Goal: Task Accomplishment & Management: Use online tool/utility

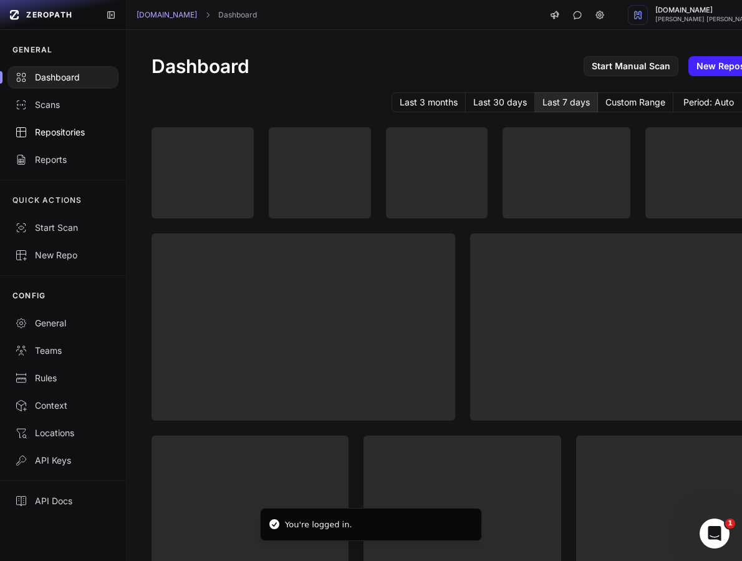
click at [89, 128] on div "Repositories" at bounding box center [63, 132] width 96 height 12
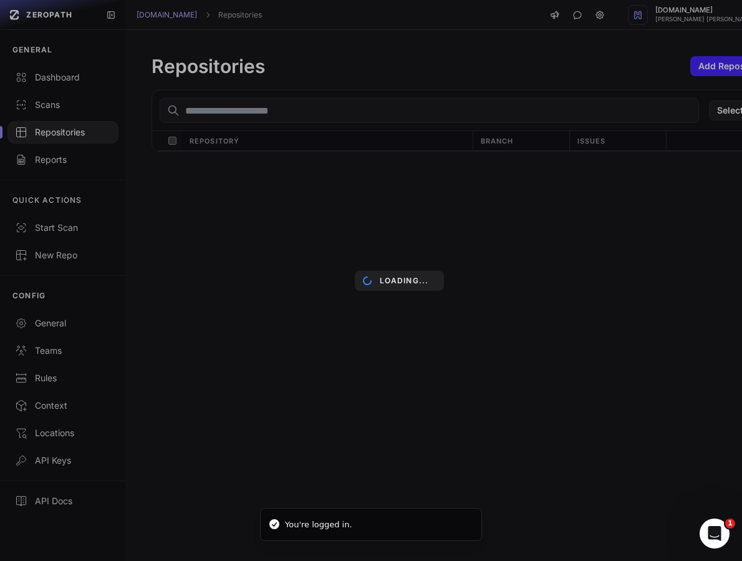
click at [201, 111] on div "Loading..." at bounding box center [399, 280] width 798 height 561
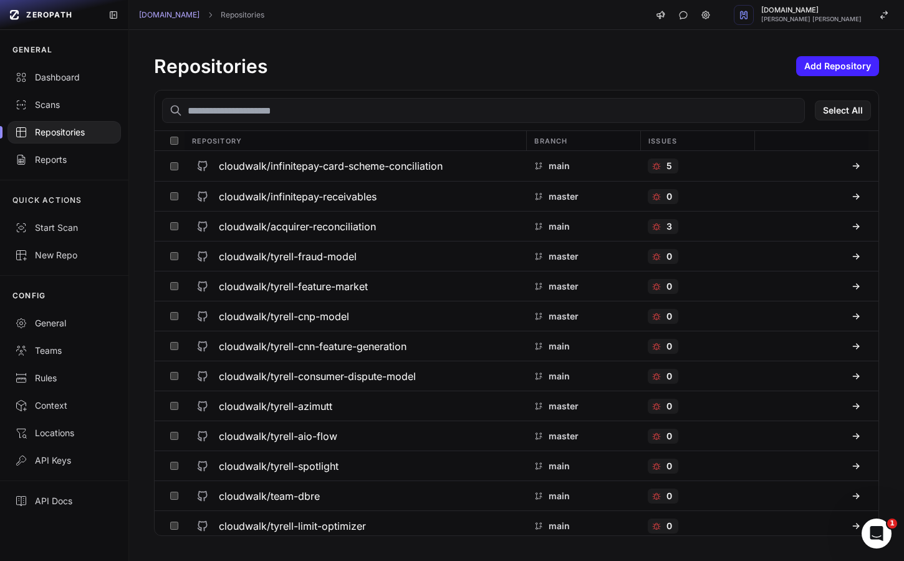
click at [376, 110] on input "text" at bounding box center [483, 110] width 643 height 25
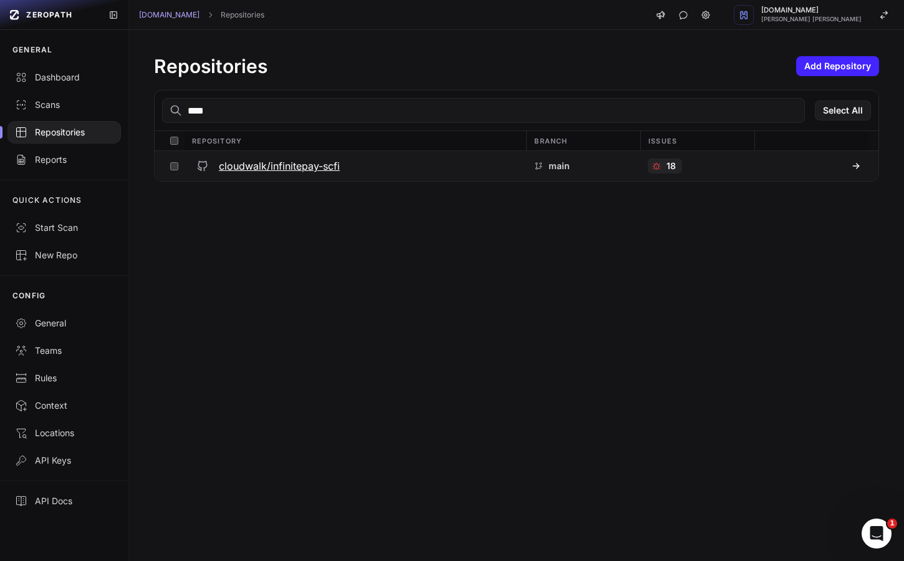
type input "****"
click at [331, 167] on h3 "cloudwalk/infinitepay-scfi" at bounding box center [279, 165] width 121 height 15
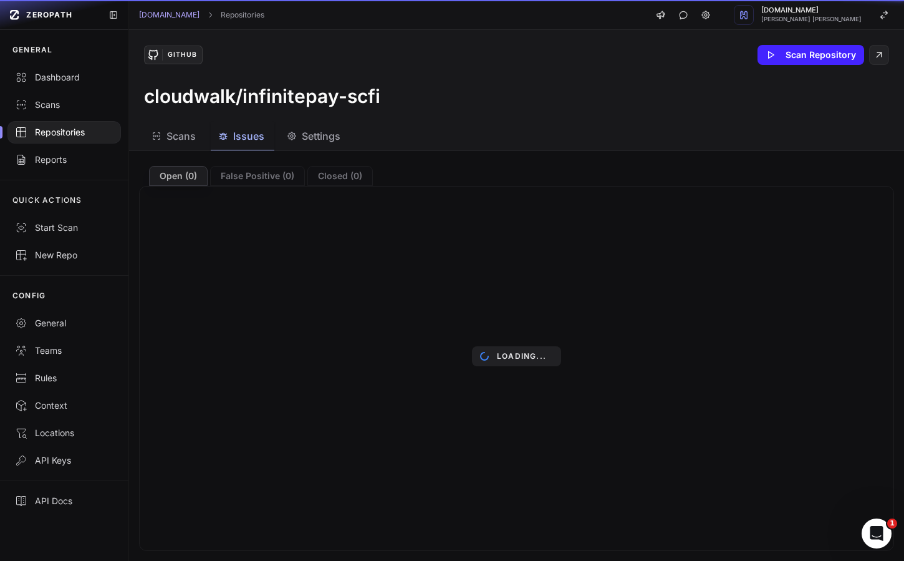
click at [255, 137] on span "Issues" at bounding box center [248, 135] width 31 height 15
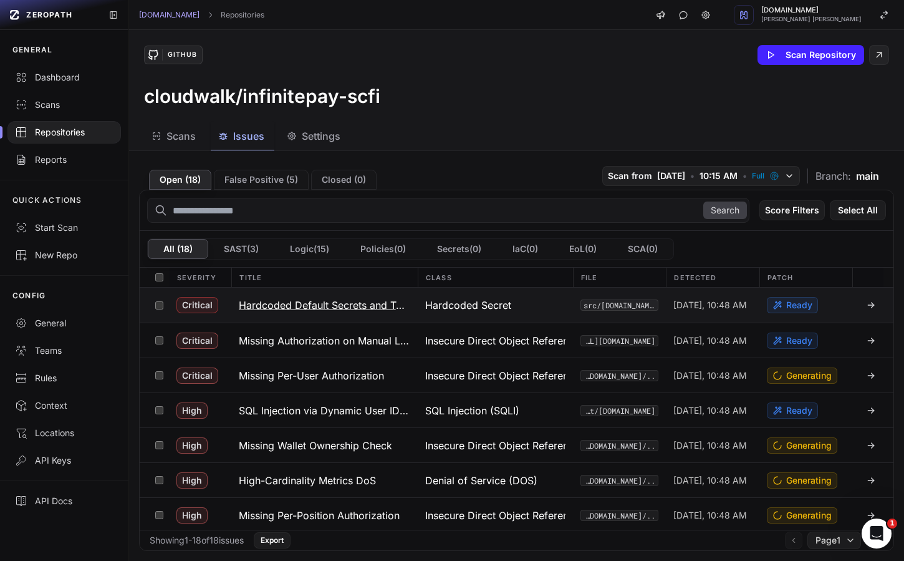
click at [379, 302] on h3 "Hardcoded Default Secrets and Tokens" at bounding box center [325, 305] width 172 height 15
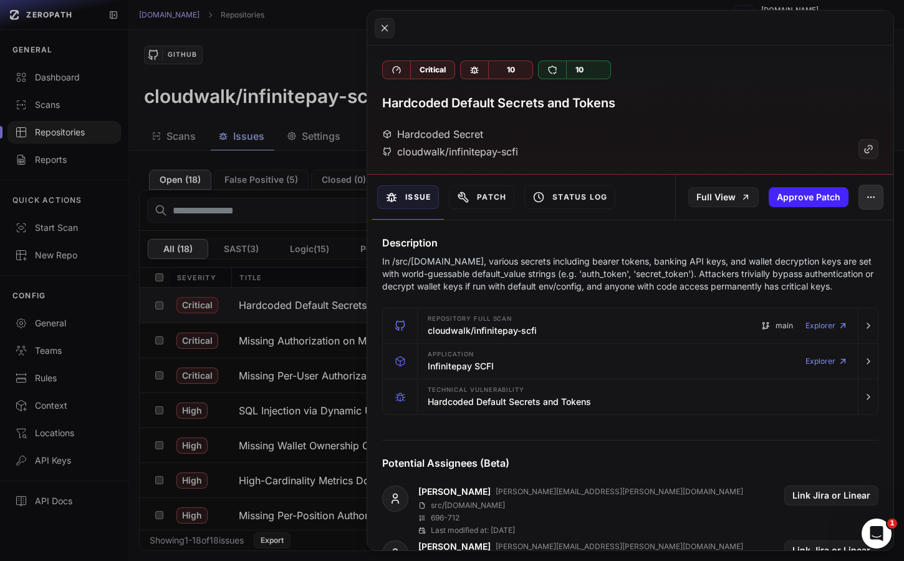
click at [742, 201] on icon "button" at bounding box center [871, 197] width 10 height 10
click at [690, 157] on div "Hardcoded Secret cloudwalk/infinitepay-scfi" at bounding box center [630, 143] width 497 height 32
click at [342, 290] on button at bounding box center [452, 280] width 904 height 561
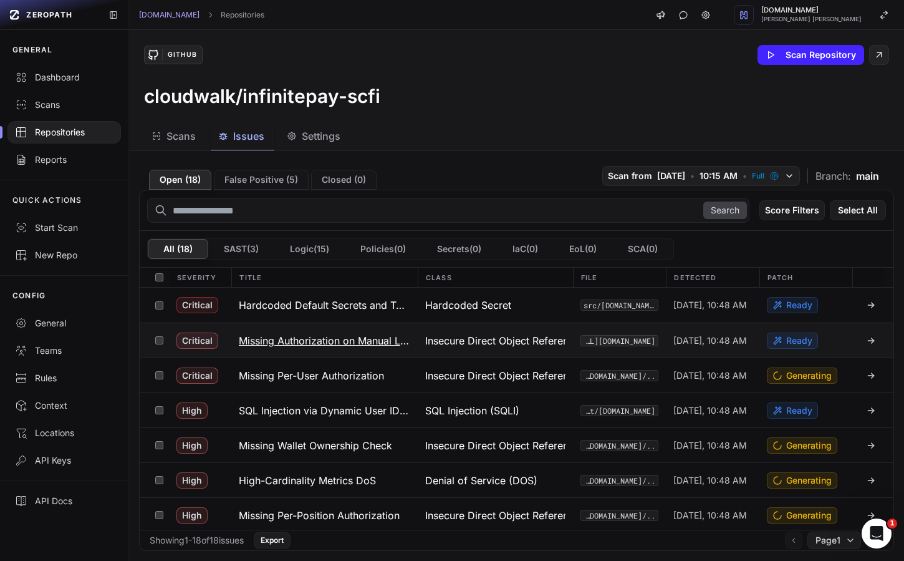
click at [358, 344] on h3 "Missing Authorization on Manual Liquidation" at bounding box center [325, 340] width 172 height 15
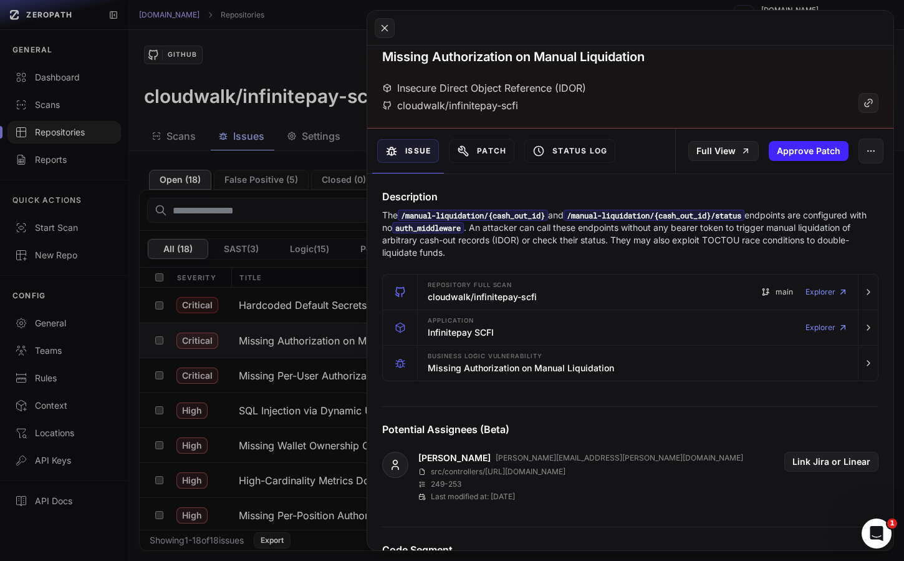
scroll to position [46, 0]
click at [477, 166] on div "Patch" at bounding box center [481, 151] width 75 height 45
click at [483, 155] on button "Patch" at bounding box center [481, 152] width 65 height 24
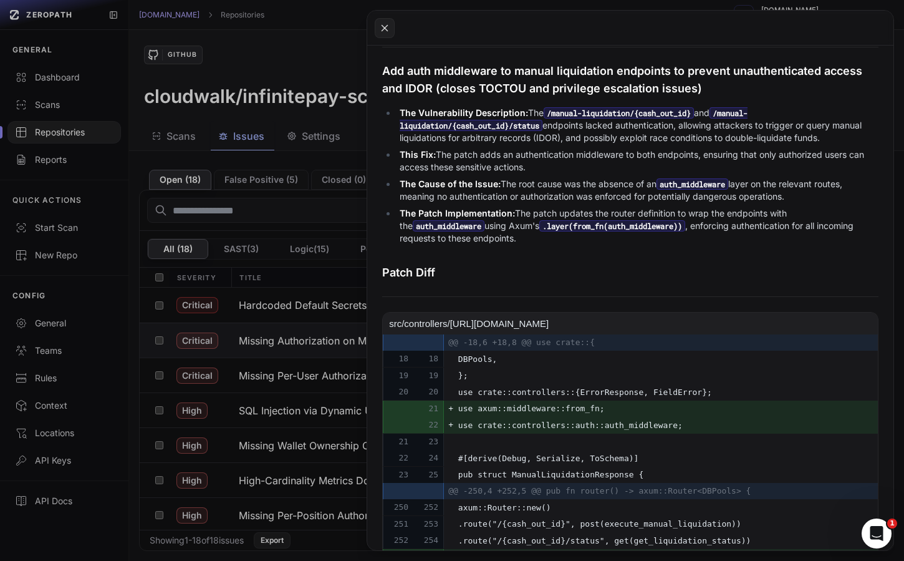
scroll to position [423, 0]
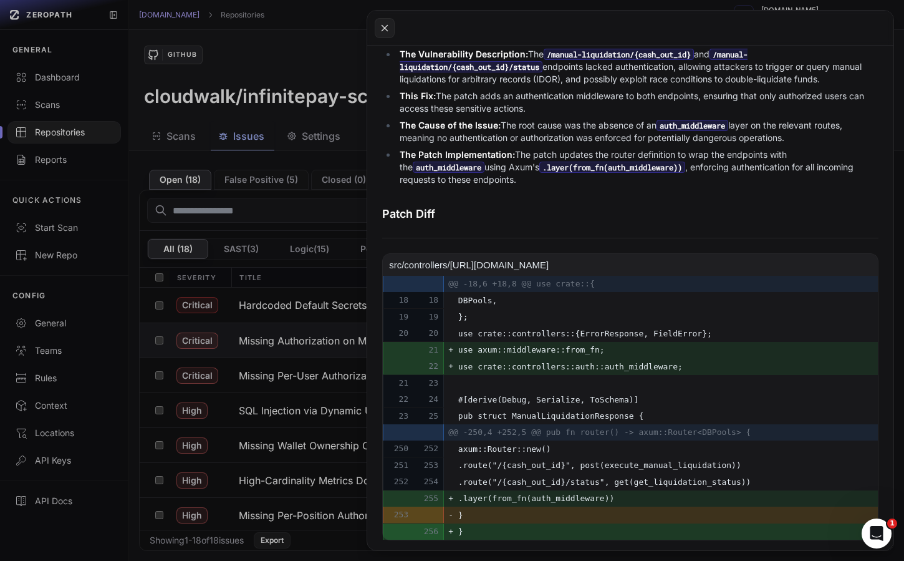
drag, startPoint x: 661, startPoint y: 497, endPoint x: 500, endPoint y: 498, distance: 161.6
click at [500, 498] on span ".layer(from_fn(auth_middleware))" at bounding box center [575, 498] width 235 height 15
copy span "layer(from_fn(auth_middleware))"
click at [606, 495] on span ".layer(from_fn(auth_middleware))" at bounding box center [575, 498] width 235 height 15
drag, startPoint x: 654, startPoint y: 497, endPoint x: 497, endPoint y: 501, distance: 157.2
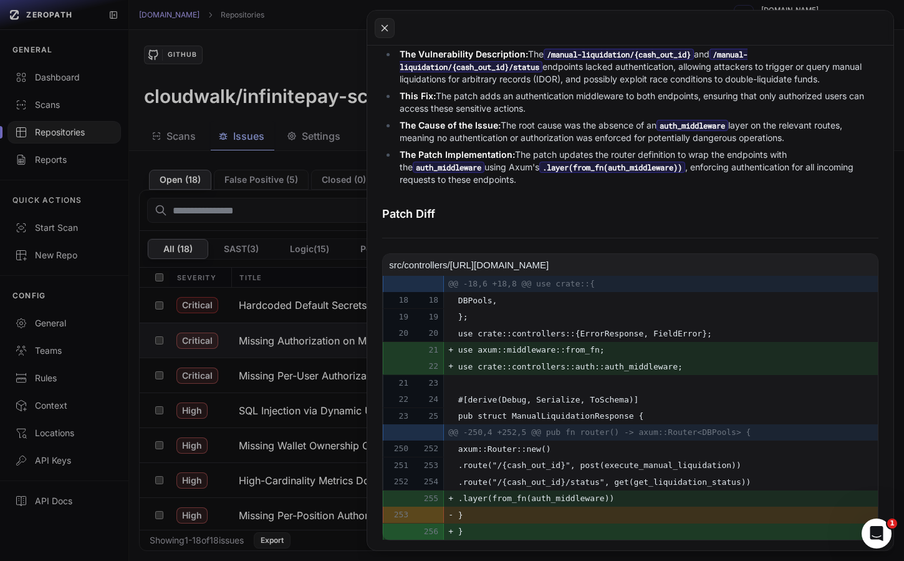
click at [497, 501] on span ".layer(from_fn(auth_middleware))" at bounding box center [575, 498] width 235 height 15
copy span ".layer(from_fn(auth_middleware))"
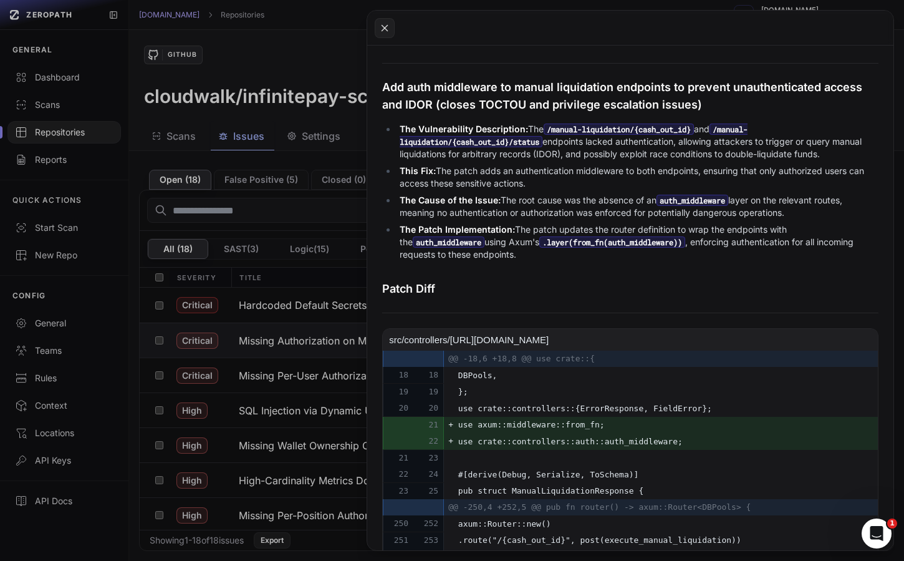
scroll to position [303, 0]
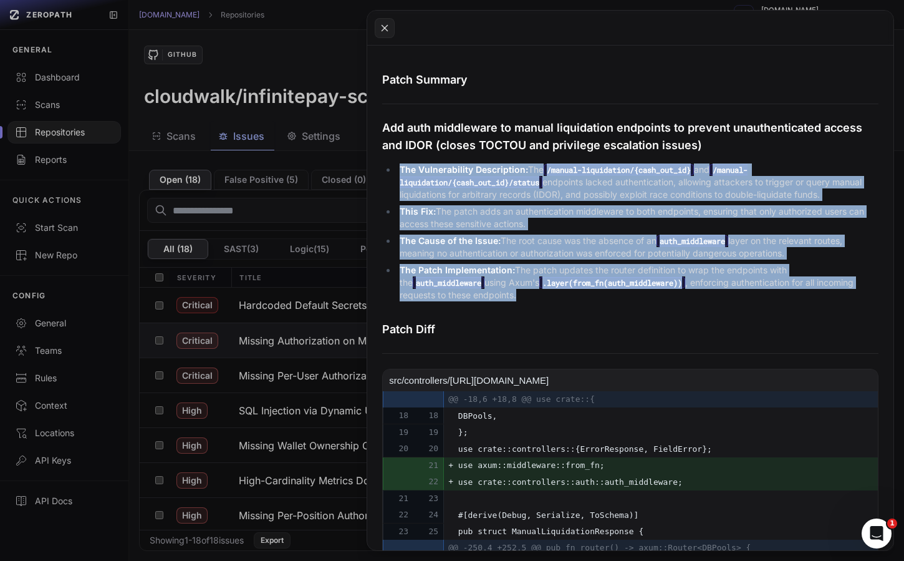
drag, startPoint x: 524, startPoint y: 296, endPoint x: 396, endPoint y: 160, distance: 186.2
click at [396, 160] on div "The Vulnerability Description: The /manual-liquidation/{cash_out_id} and /manua…" at bounding box center [630, 232] width 497 height 147
copy ul "The Vulnerability Description: The /manual-liquidation/{cash_out_id} and /manua…"
click at [328, 297] on button at bounding box center [452, 280] width 904 height 561
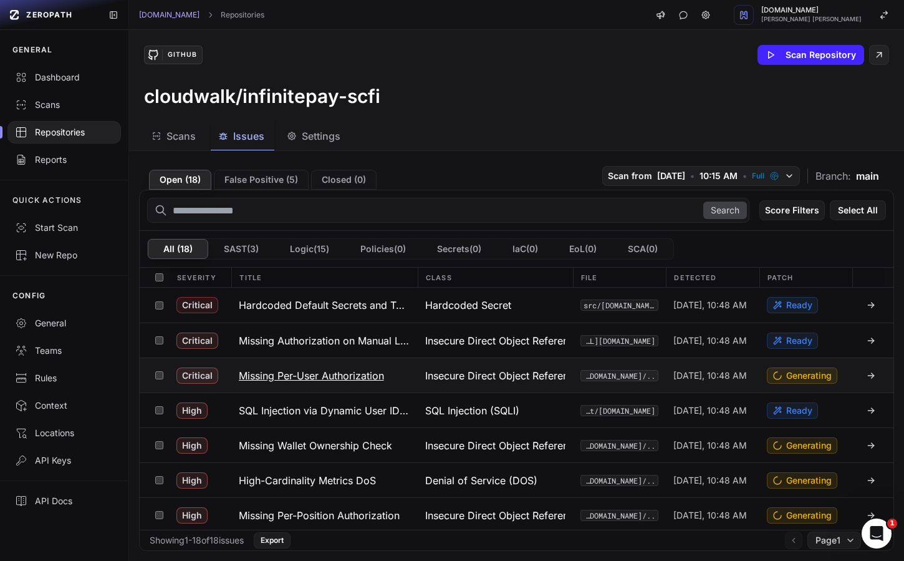
click at [324, 369] on h3 "Missing Per-User Authorization" at bounding box center [311, 375] width 145 height 15
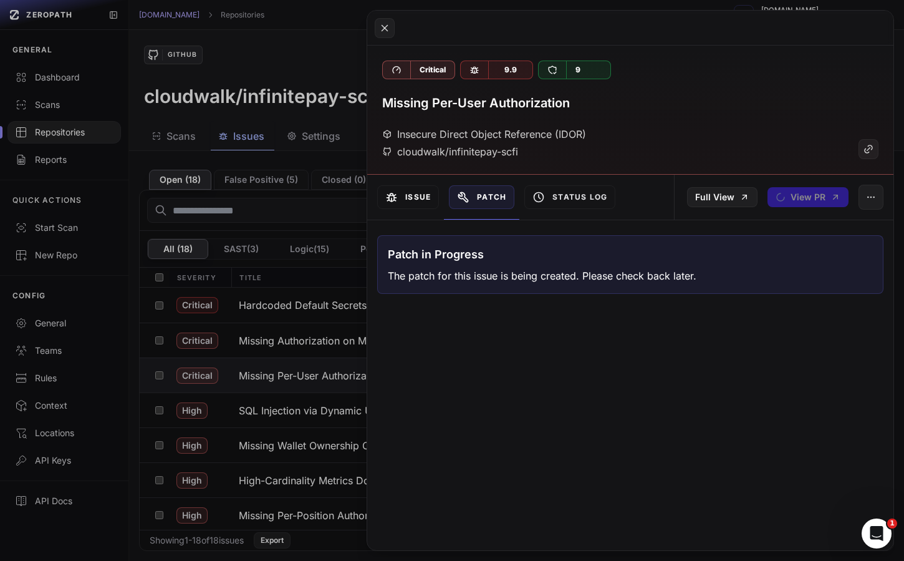
click at [407, 208] on button "Issue" at bounding box center [408, 197] width 62 height 24
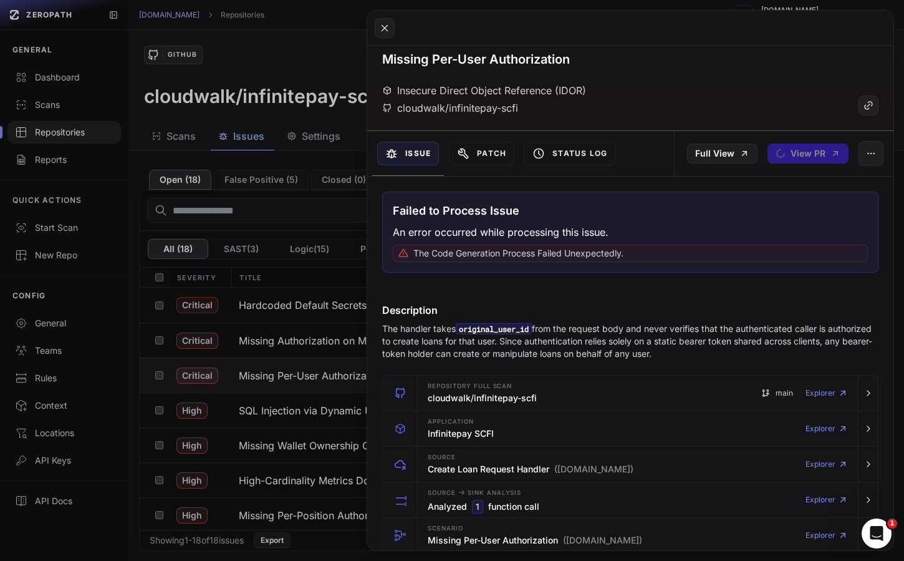
scroll to position [45, 0]
click at [269, 369] on button at bounding box center [452, 280] width 904 height 561
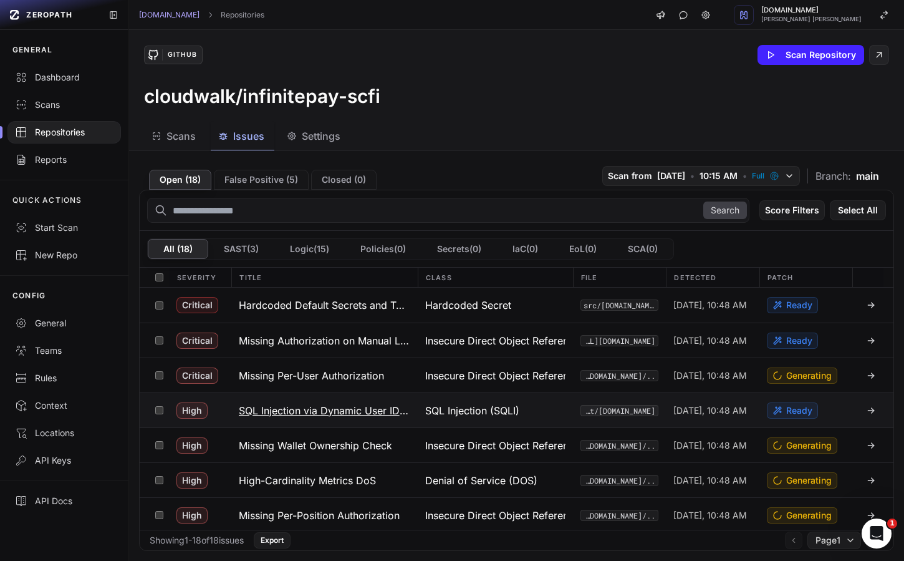
click at [277, 412] on h3 "SQL Injection via Dynamic User IDs IN Clause" at bounding box center [325, 410] width 172 height 15
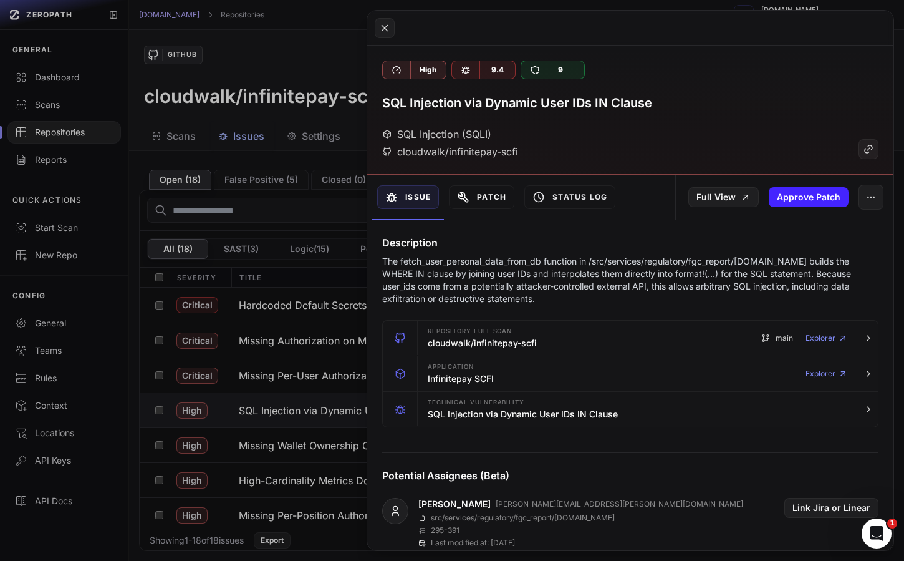
click at [475, 202] on button "Patch" at bounding box center [481, 197] width 65 height 24
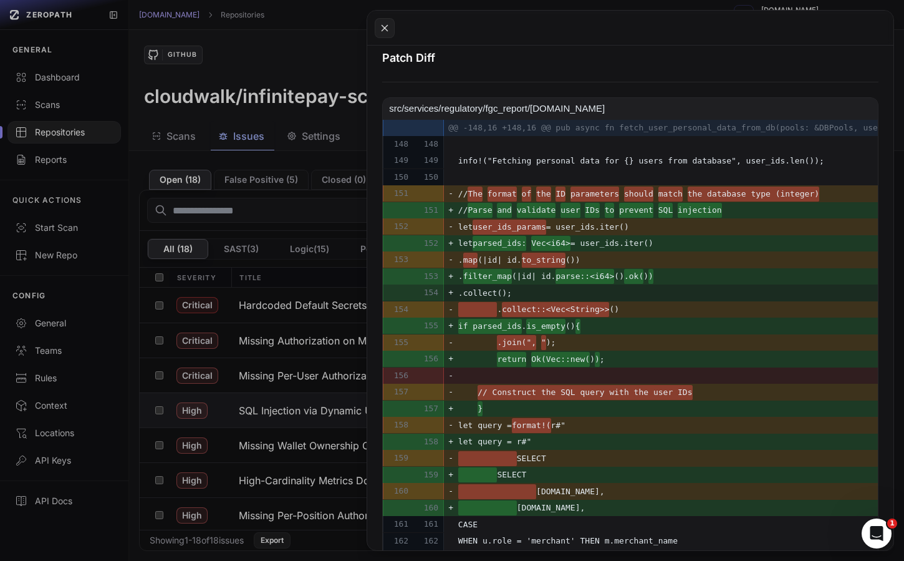
scroll to position [627, 0]
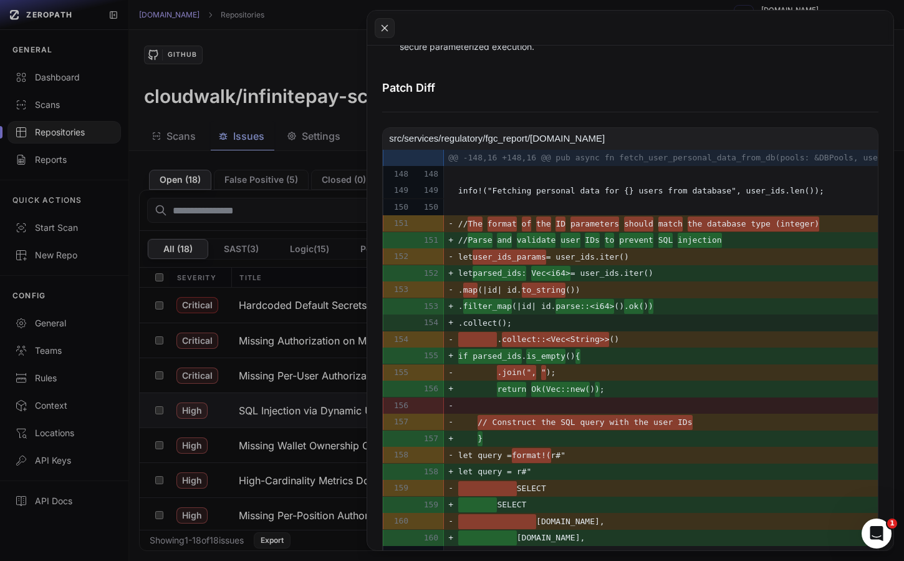
click at [339, 369] on button at bounding box center [452, 280] width 904 height 561
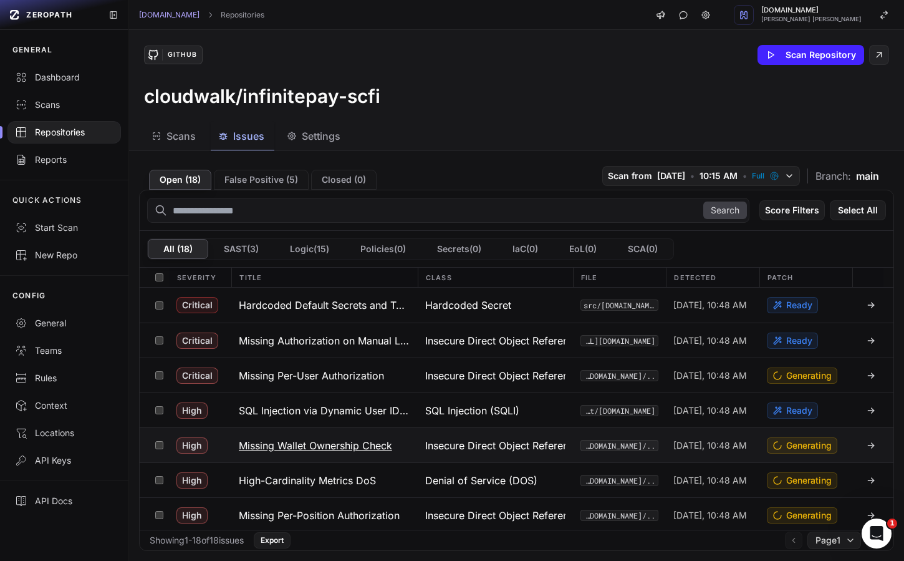
click at [332, 445] on h3 "Missing Wallet Ownership Check" at bounding box center [315, 445] width 153 height 15
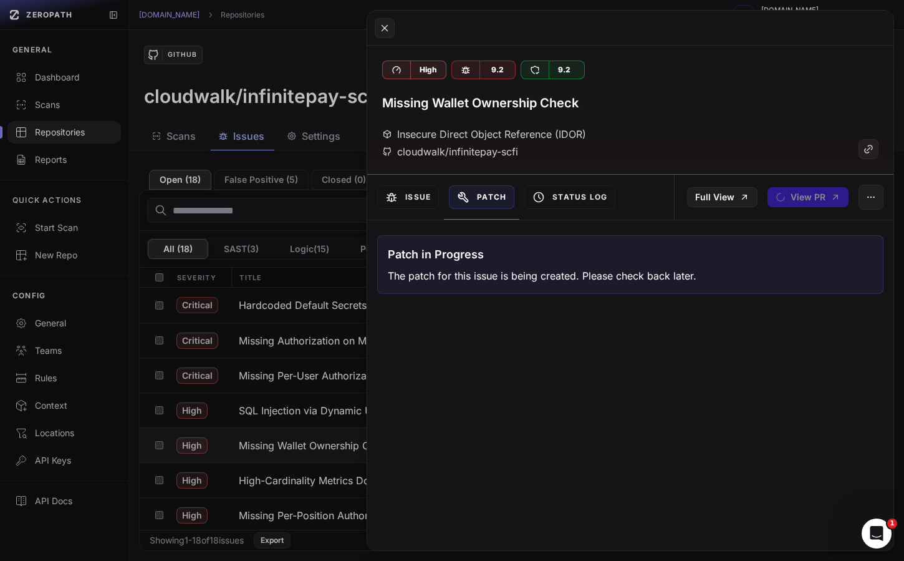
click at [420, 217] on div "Issue" at bounding box center [408, 197] width 72 height 45
click at [420, 209] on div "Issue" at bounding box center [408, 197] width 72 height 45
click at [420, 200] on button "Issue" at bounding box center [408, 197] width 62 height 24
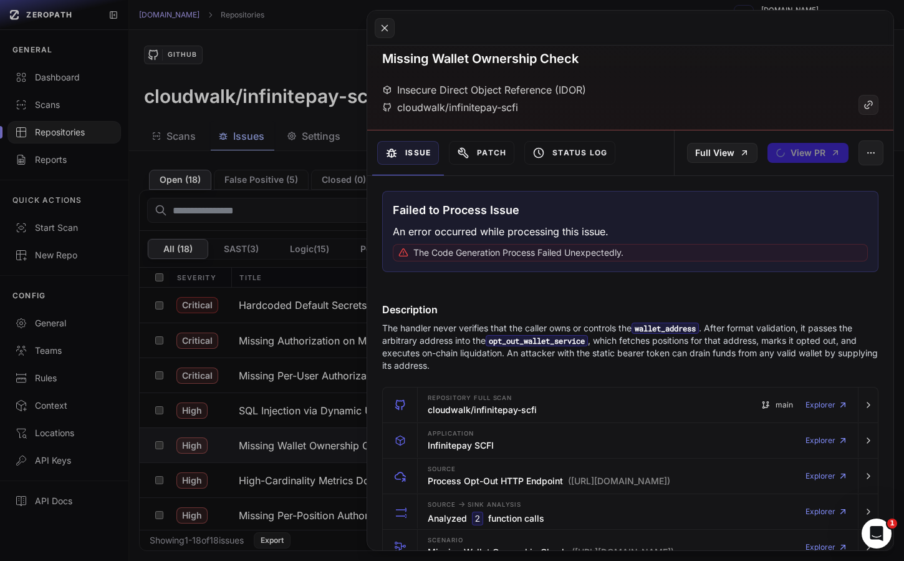
scroll to position [52, 0]
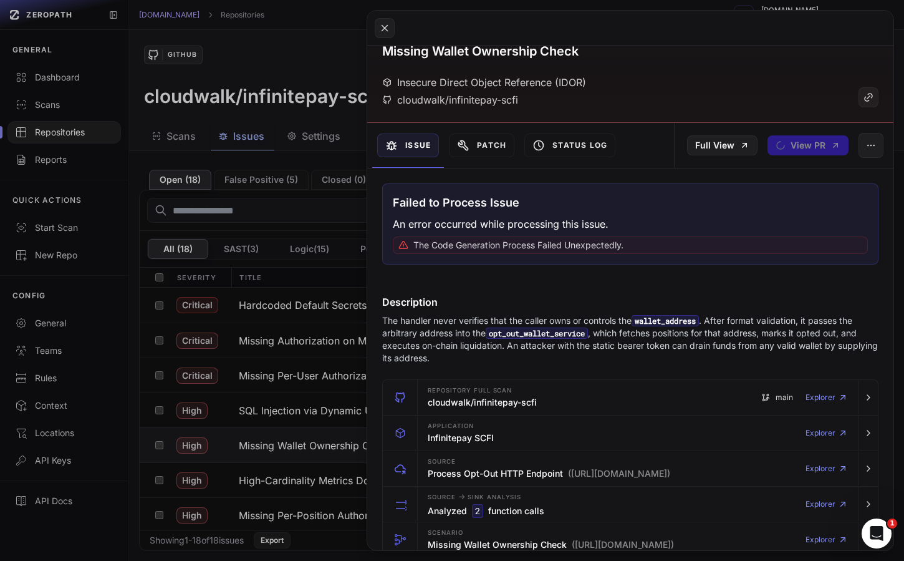
click at [306, 371] on button at bounding box center [452, 280] width 904 height 561
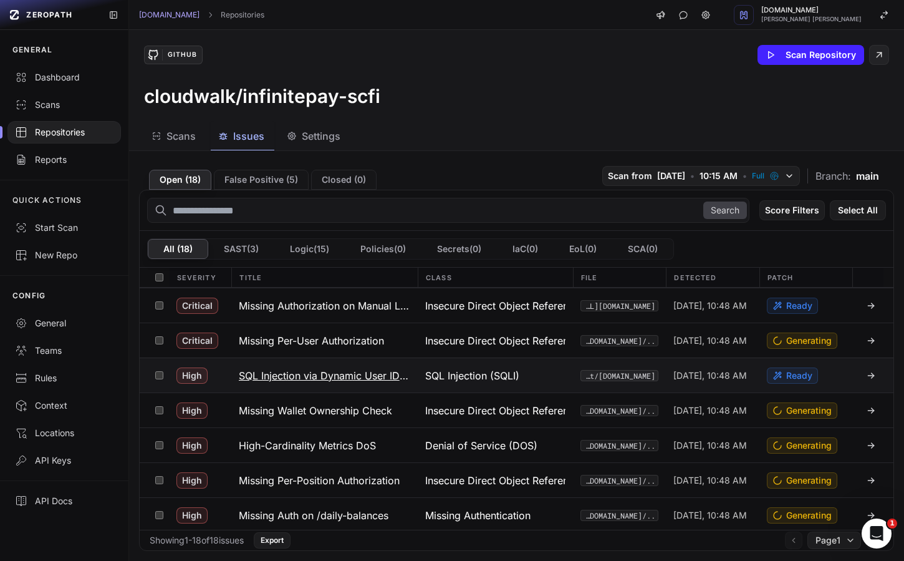
scroll to position [38, 0]
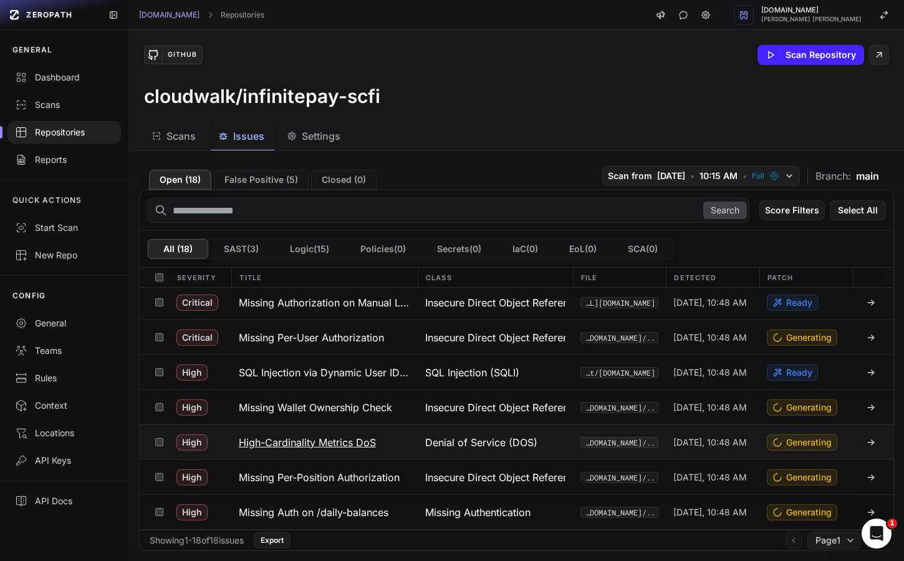
click at [314, 443] on h3 "High-Cardinality Metrics DoS" at bounding box center [307, 442] width 137 height 15
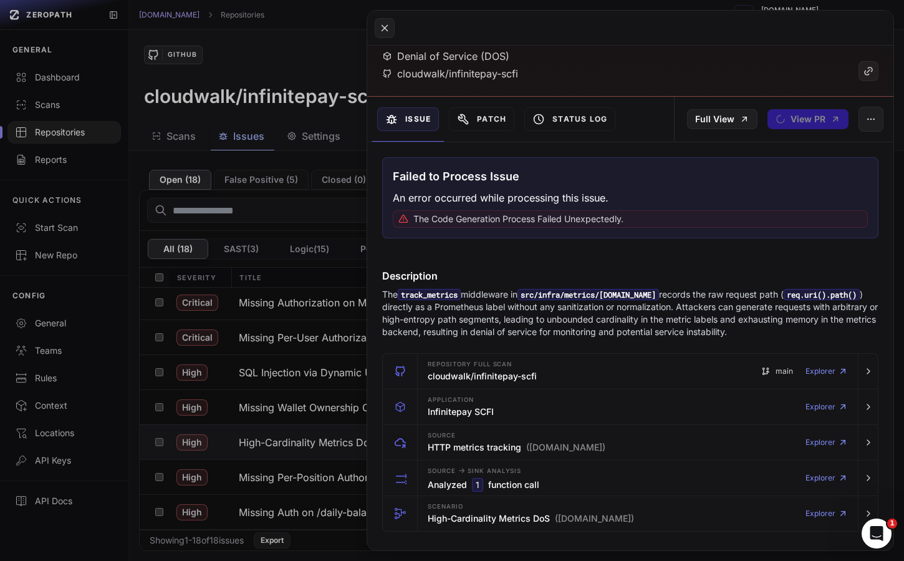
scroll to position [79, 0]
click at [479, 124] on button "Patch" at bounding box center [481, 118] width 65 height 24
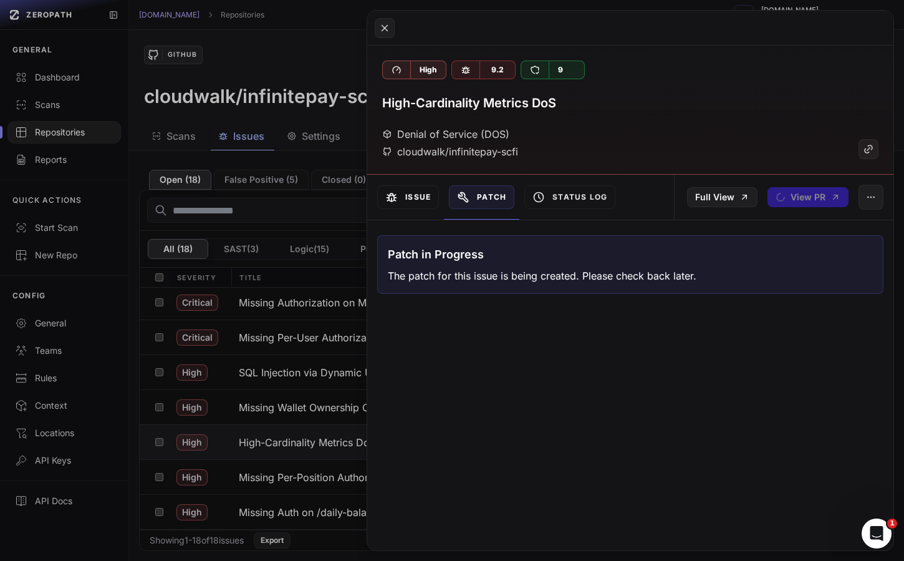
click at [422, 193] on button "Issue" at bounding box center [408, 197] width 62 height 24
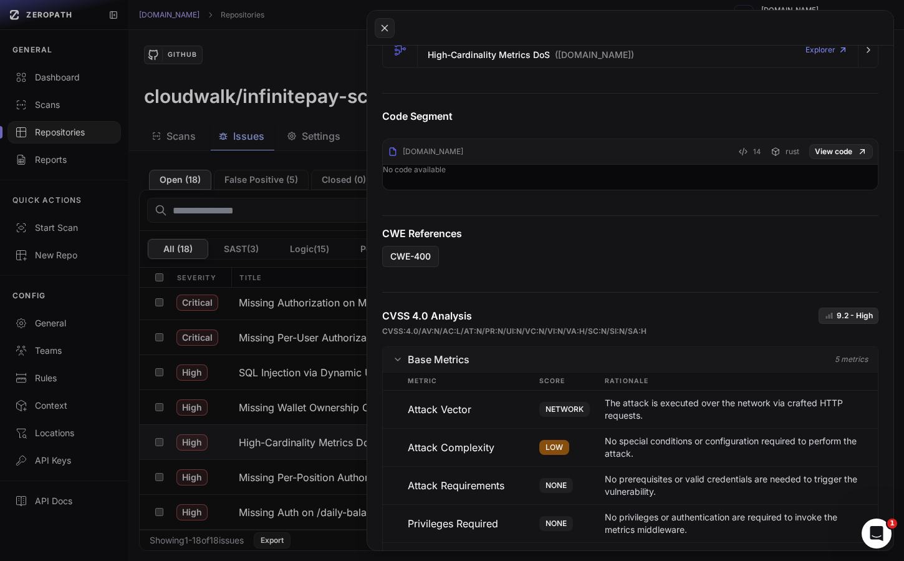
scroll to position [545, 0]
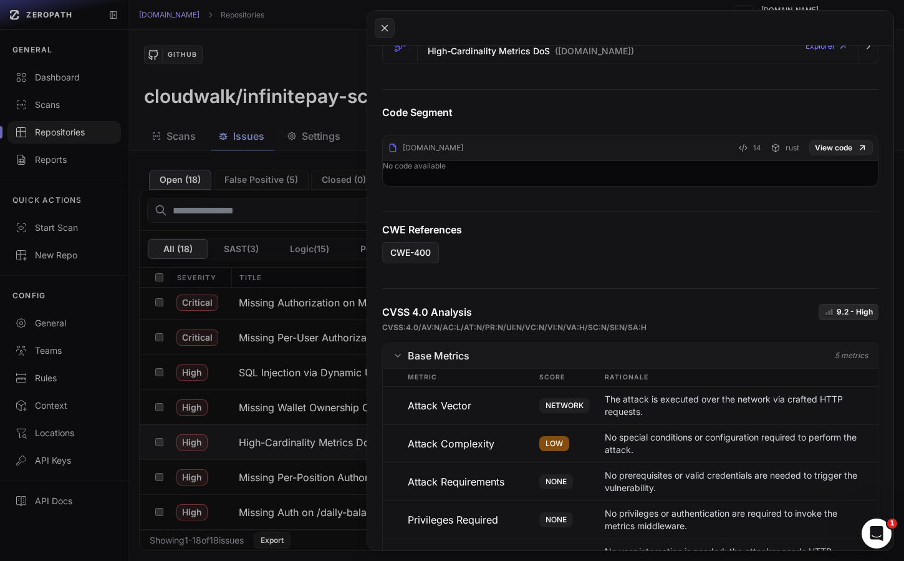
click at [313, 389] on button at bounding box center [452, 280] width 904 height 561
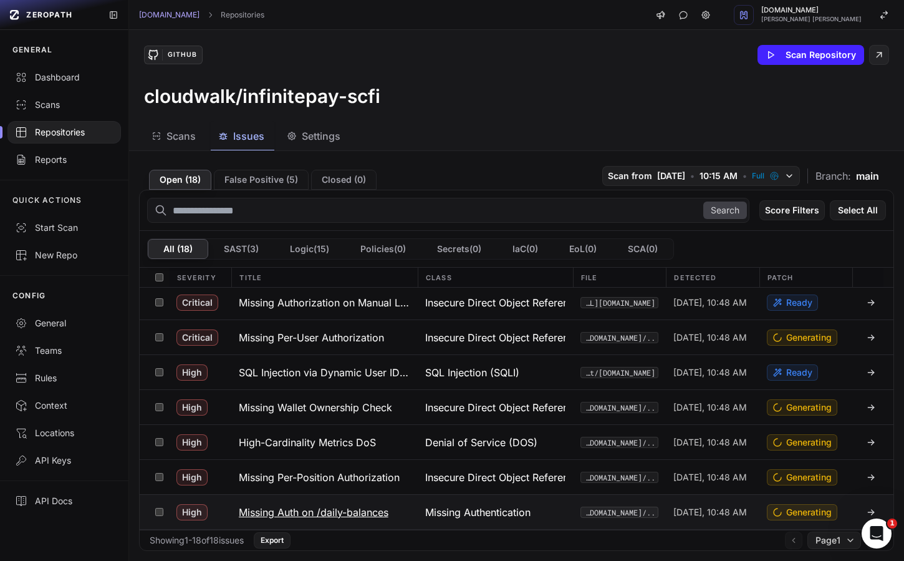
click at [317, 508] on h3 "Missing Auth on /daily-balances" at bounding box center [314, 512] width 150 height 15
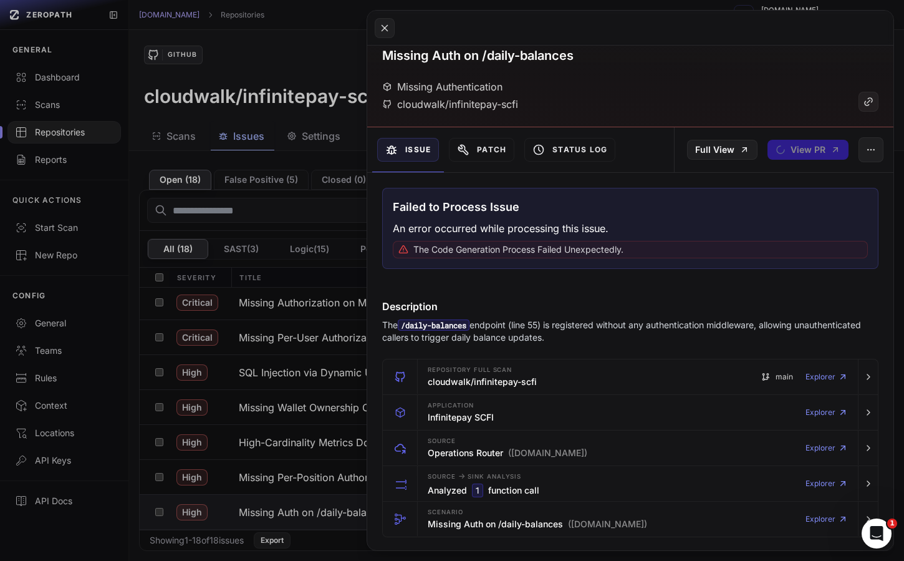
scroll to position [54, 0]
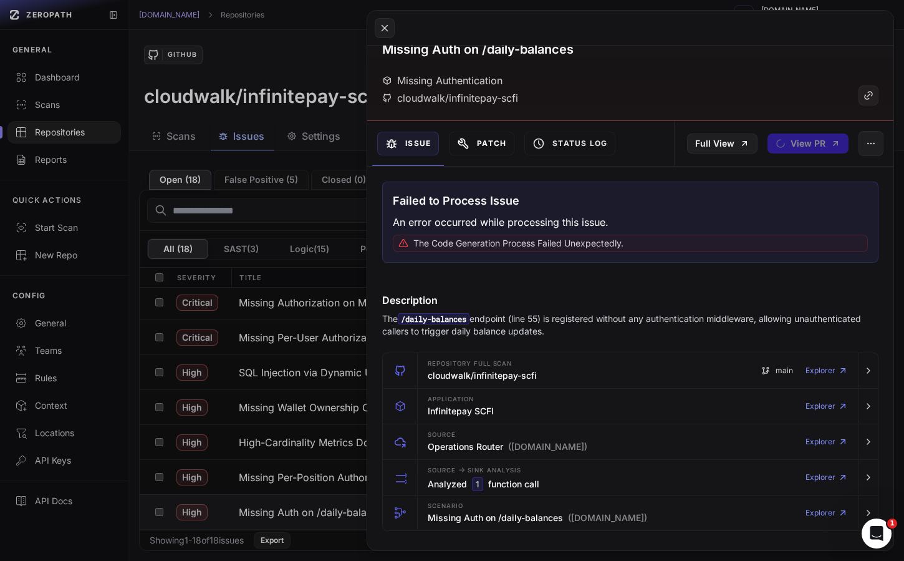
click at [500, 148] on button "Patch" at bounding box center [481, 144] width 65 height 24
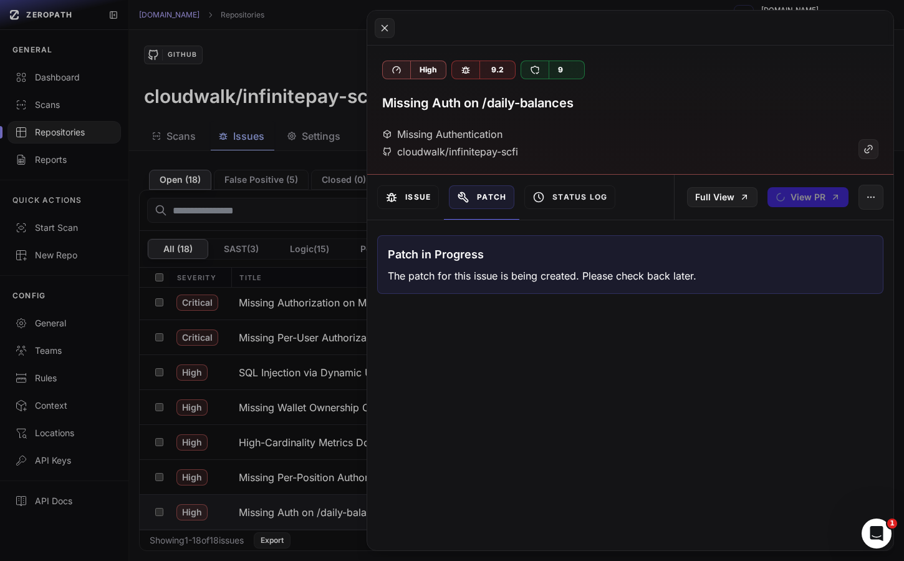
click at [425, 198] on button "Issue" at bounding box center [408, 197] width 62 height 24
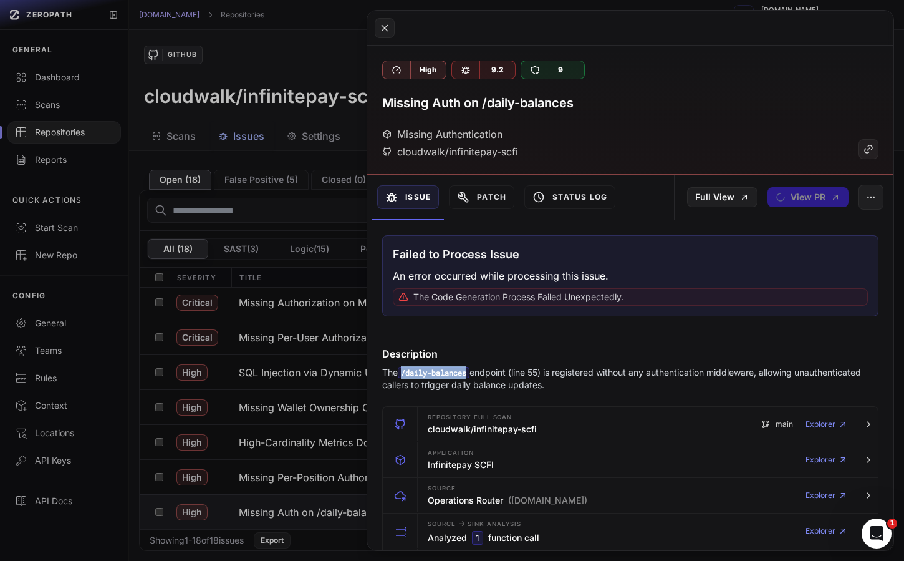
drag, startPoint x: 405, startPoint y: 374, endPoint x: 472, endPoint y: 371, distance: 66.8
click at [470, 371] on code "/daily-balances" at bounding box center [434, 372] width 72 height 11
copy code "/daily-balances"
click at [340, 321] on button at bounding box center [452, 280] width 904 height 561
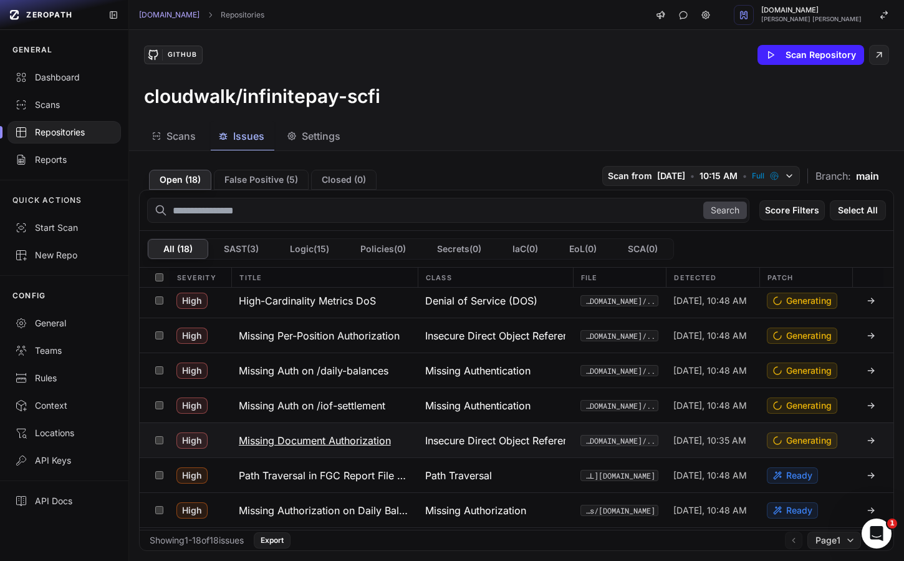
scroll to position [211, 0]
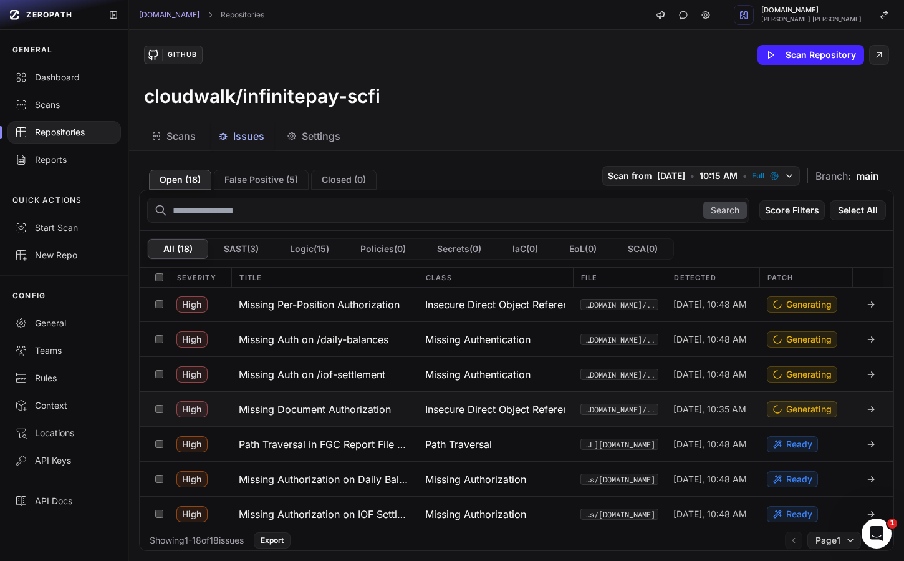
click at [337, 416] on h3 "Missing Document Authorization" at bounding box center [315, 409] width 152 height 15
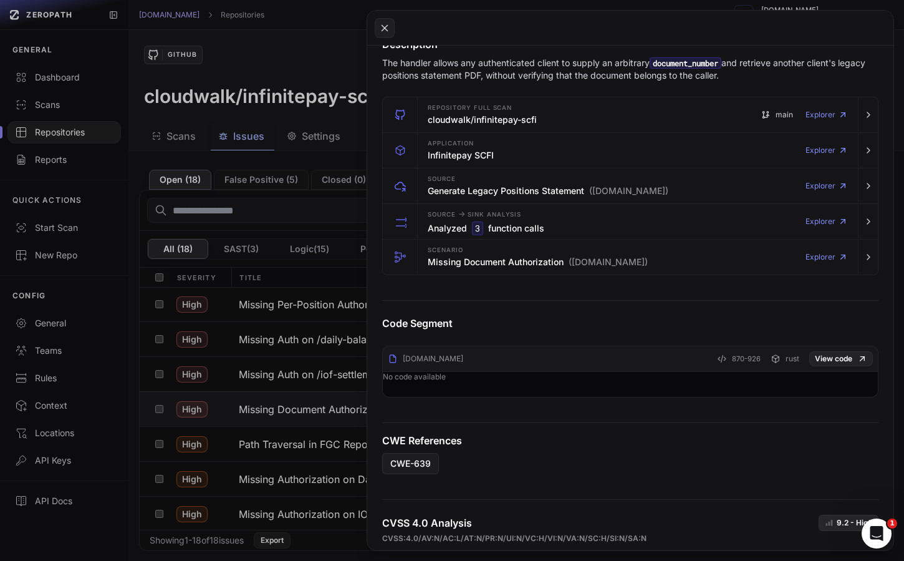
scroll to position [31, 0]
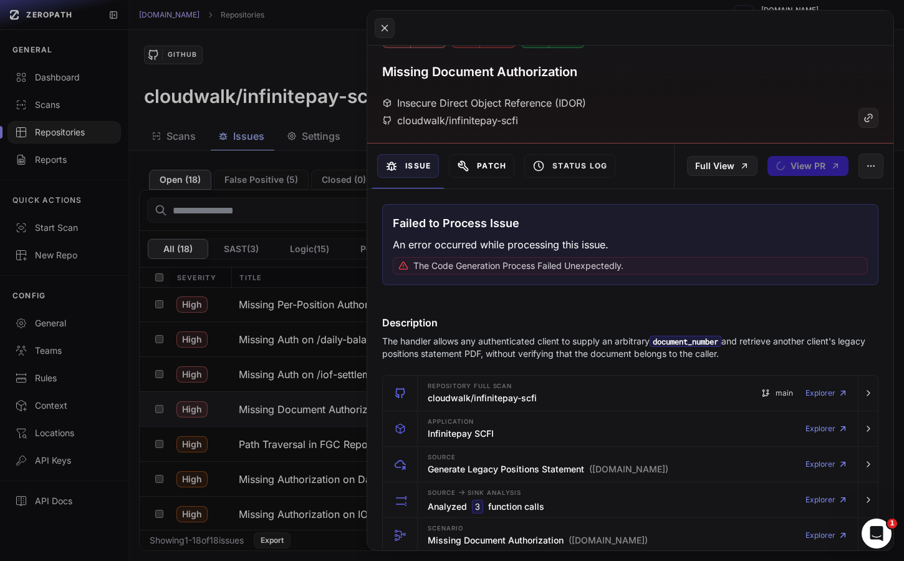
click at [495, 173] on button "Patch" at bounding box center [481, 166] width 65 height 24
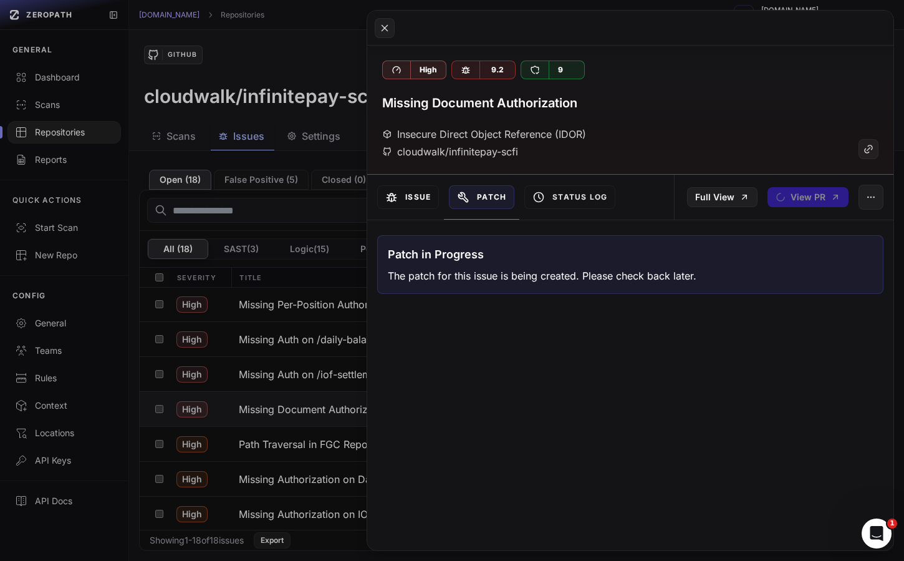
click at [422, 200] on button "Issue" at bounding box center [408, 197] width 62 height 24
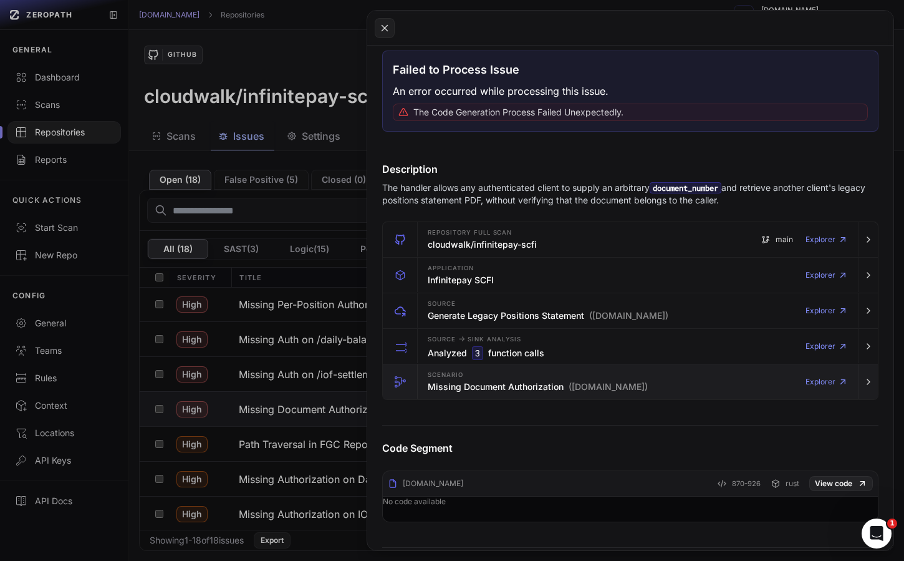
scroll to position [183, 0]
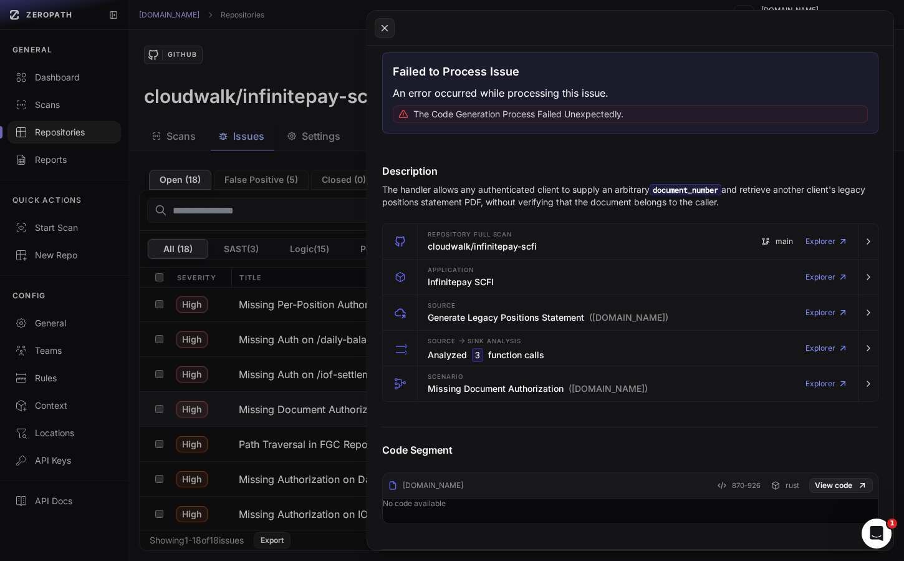
click at [283, 389] on button at bounding box center [452, 280] width 904 height 561
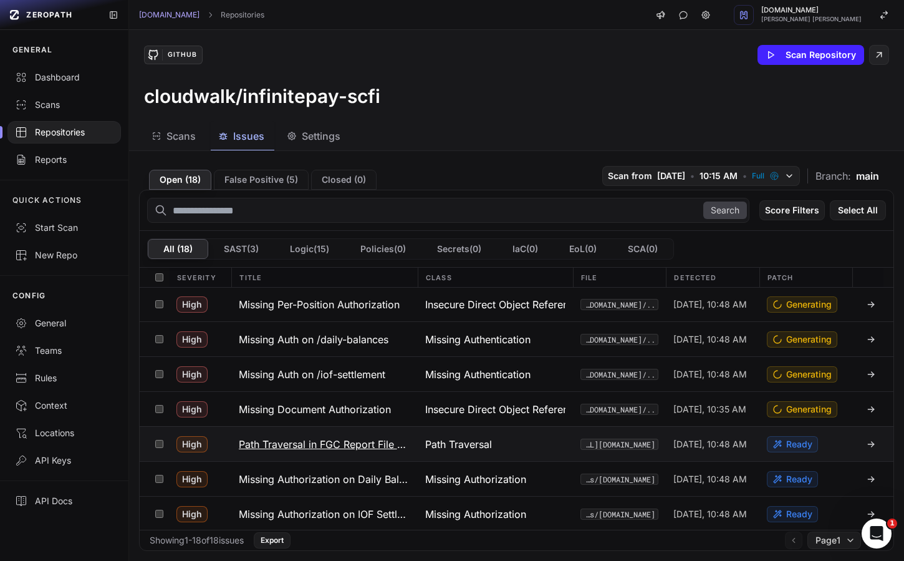
click at [293, 445] on h3 "Path Traversal in FGC Report File Writer" at bounding box center [325, 444] width 172 height 15
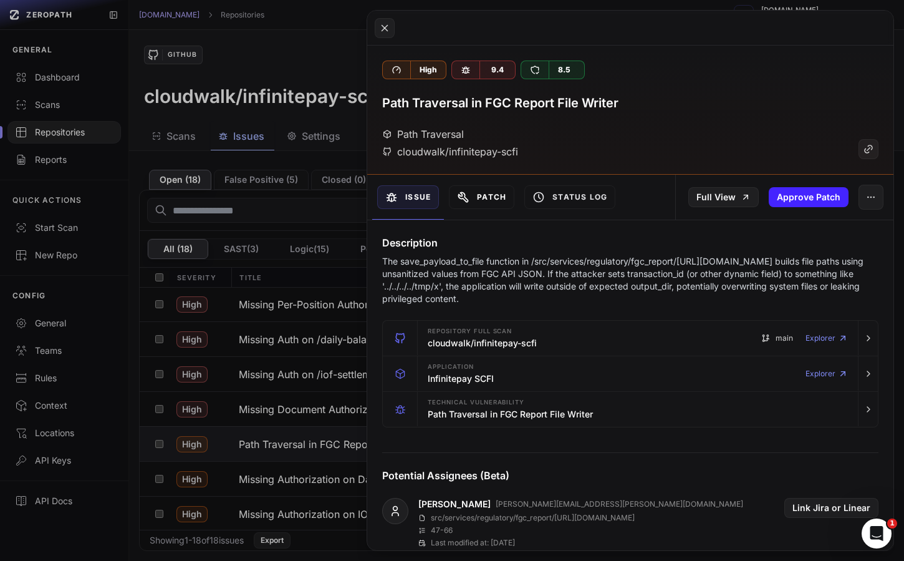
click at [483, 200] on button "Patch" at bounding box center [481, 197] width 65 height 24
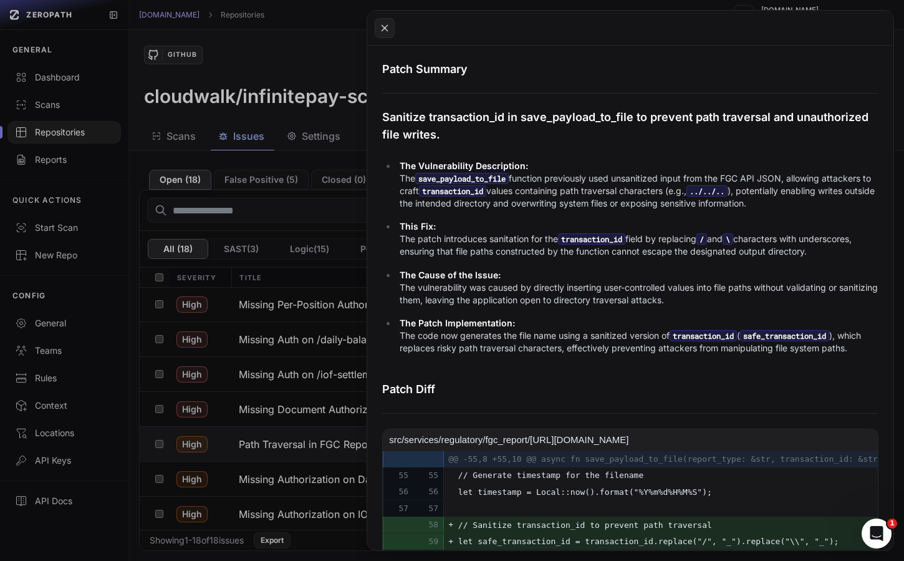
scroll to position [237, 0]
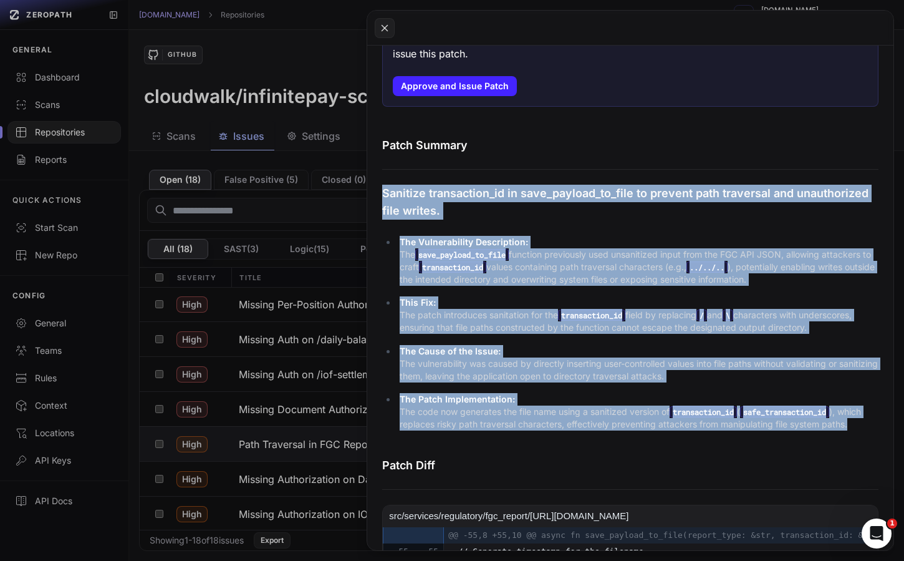
drag, startPoint x: 865, startPoint y: 427, endPoint x: 385, endPoint y: 197, distance: 531.2
click at [385, 197] on div "Patch Summary Sanitize transaction_id in save_payload_to_file to prevent path t…" at bounding box center [630, 289] width 497 height 305
copy div "Sanitize transaction_id in save_payload_to_file to prevent path traversal and u…"
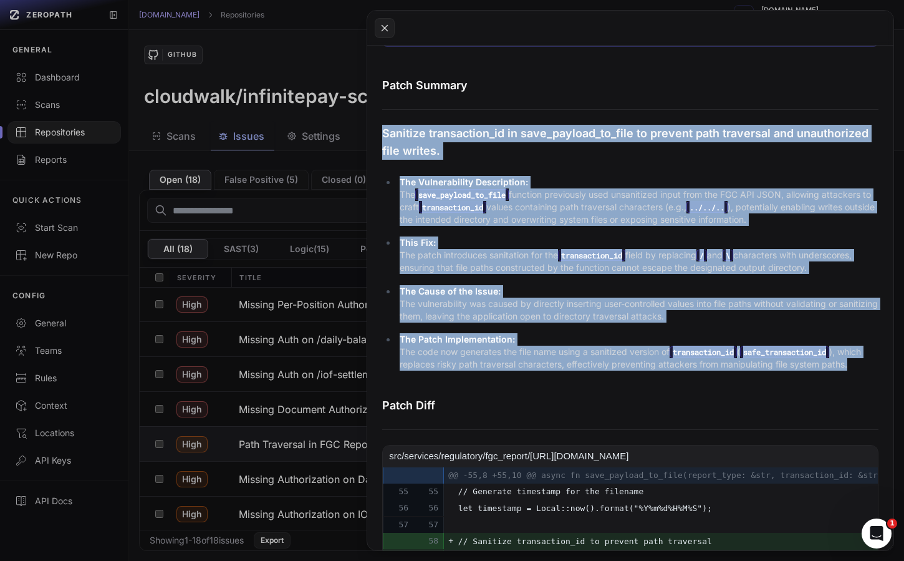
scroll to position [427, 0]
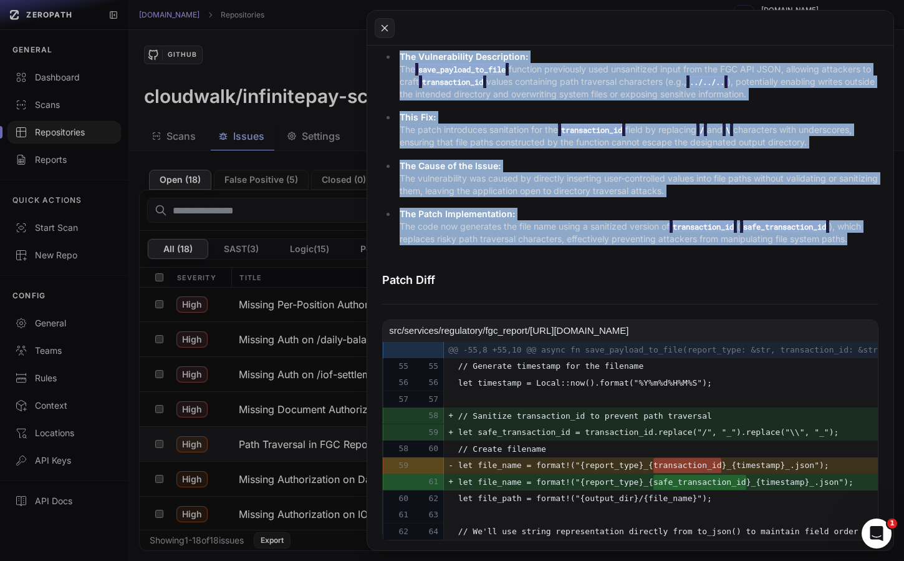
drag, startPoint x: 746, startPoint y: 501, endPoint x: 447, endPoint y: 417, distance: 310.9
click at [447, 417] on tbody "@@ -55,8 +55,10 @@ async fn save_payload_to_file(report_type: &str, transaction…" at bounding box center [687, 441] width 609 height 198
copy tbody "// Sanitize transaction_id to prevent path traversal 59 + let safe_transaction_…"
click at [314, 457] on button at bounding box center [452, 280] width 904 height 561
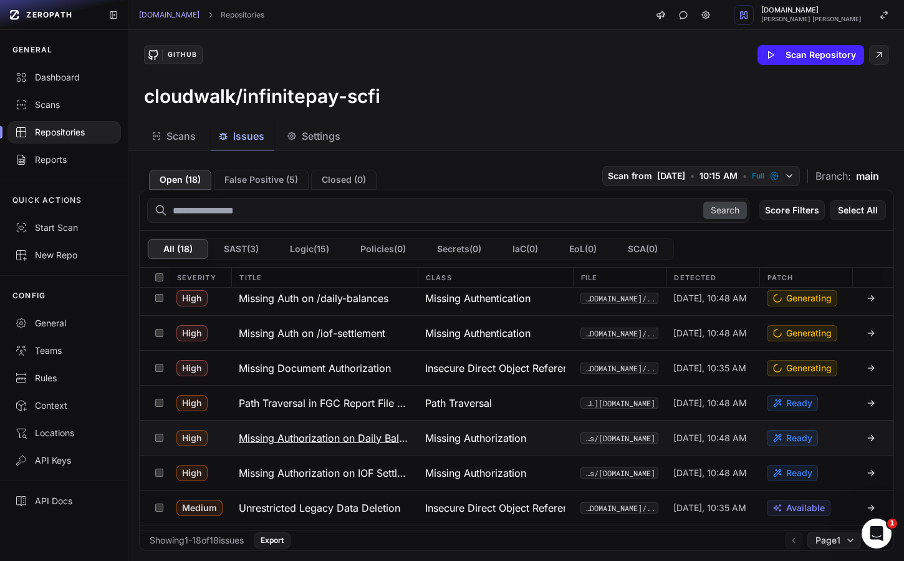
scroll to position [253, 0]
click at [327, 434] on h3 "Missing Authorization on Daily Balances" at bounding box center [325, 437] width 172 height 15
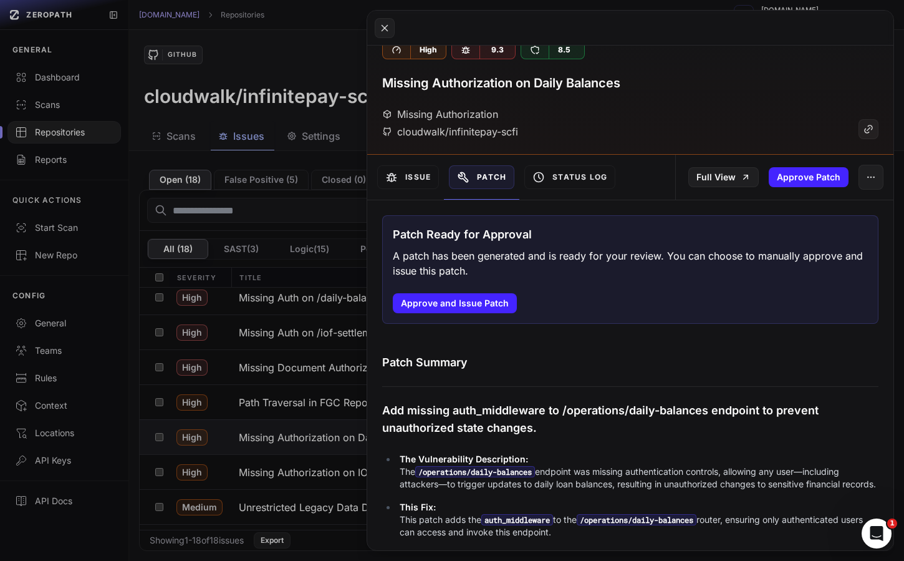
scroll to position [21, 0]
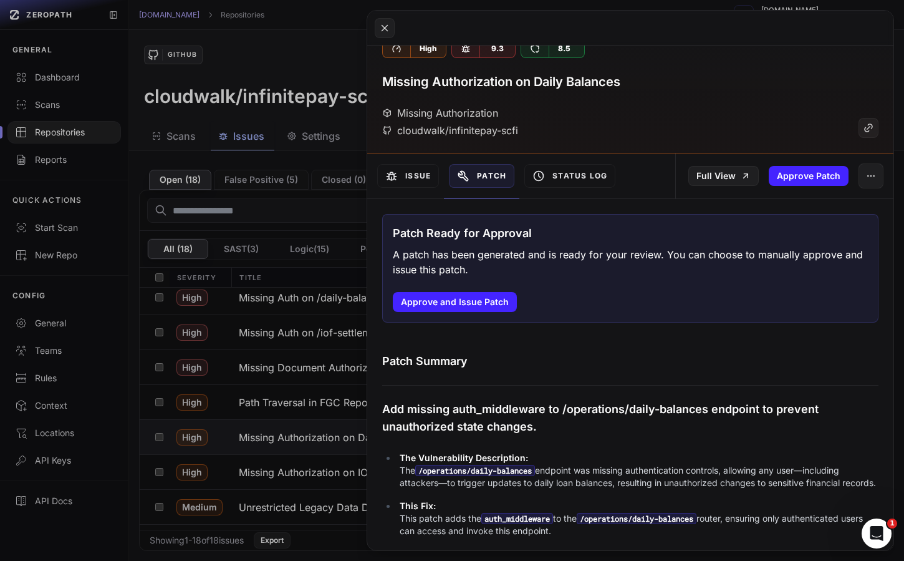
click at [330, 438] on button at bounding box center [452, 280] width 904 height 561
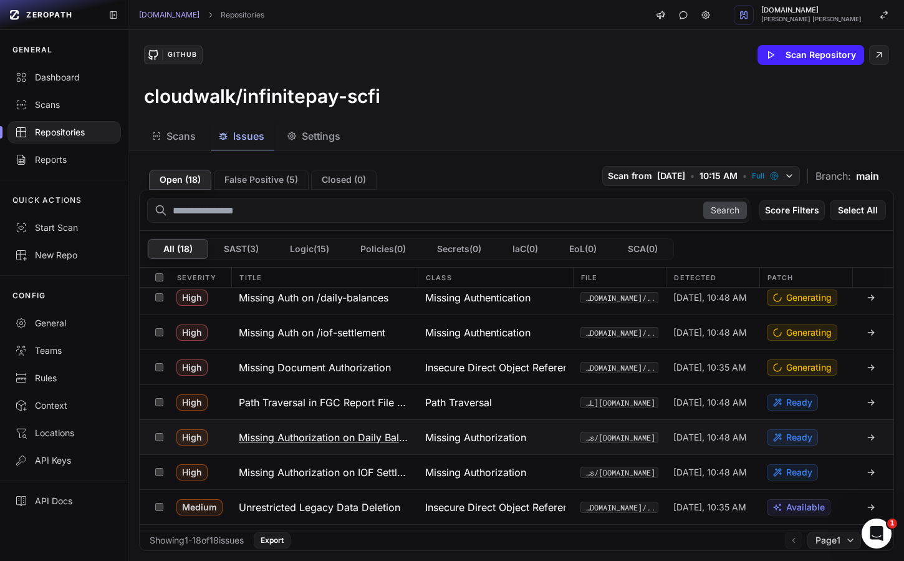
click at [296, 434] on h3 "Missing Authorization on Daily Balances" at bounding box center [325, 437] width 172 height 15
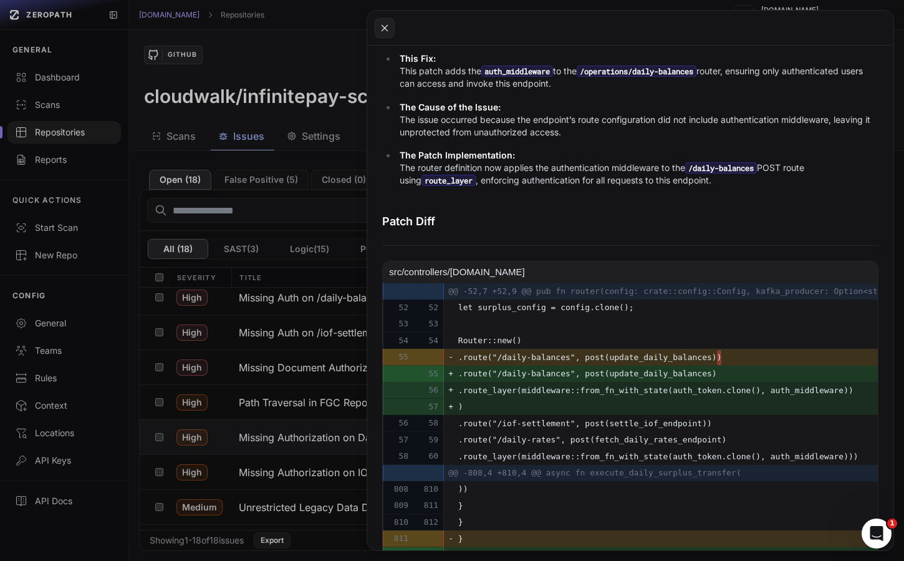
scroll to position [473, 0]
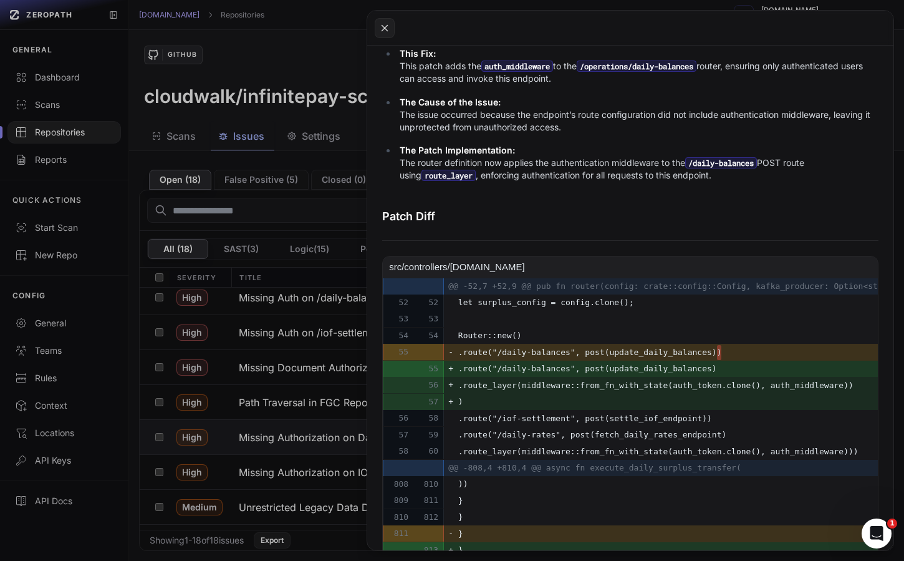
click at [264, 406] on button at bounding box center [452, 280] width 904 height 561
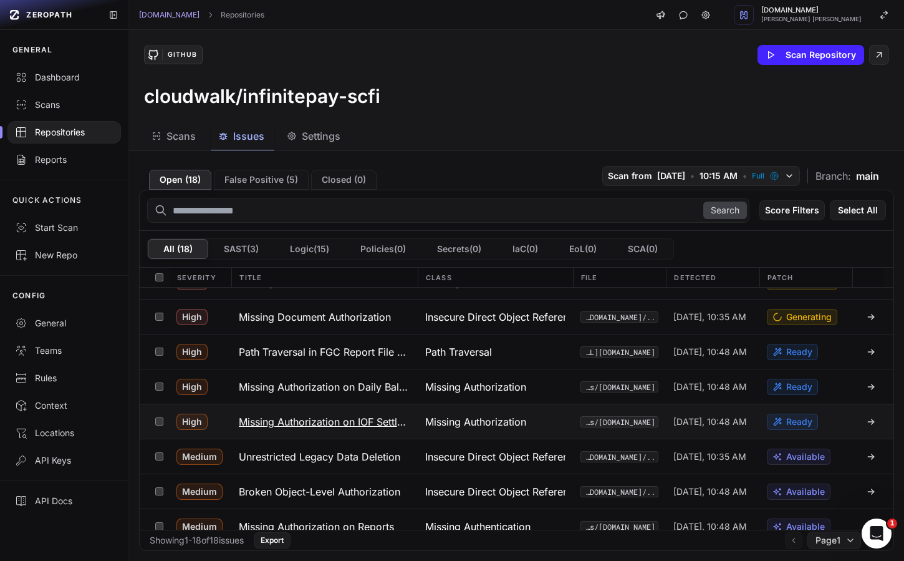
scroll to position [347, 0]
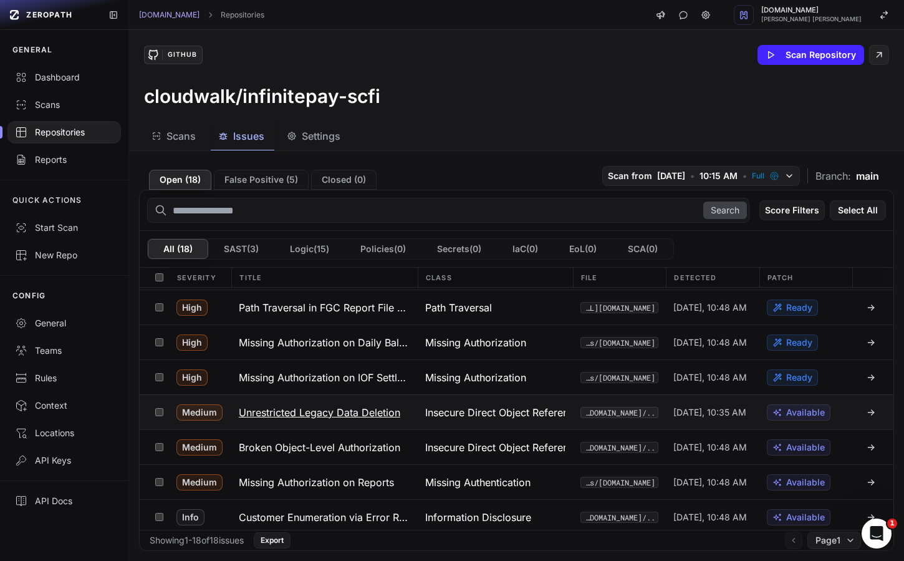
click at [330, 418] on h3 "Unrestricted Legacy Data Deletion" at bounding box center [320, 412] width 162 height 15
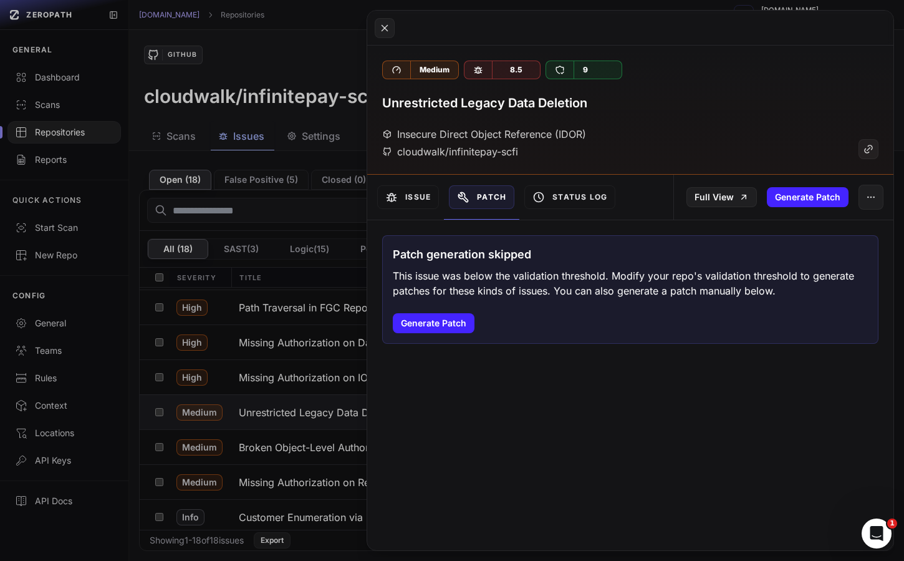
click at [412, 212] on div "Issue" at bounding box center [408, 197] width 72 height 45
click at [413, 200] on button "Issue" at bounding box center [408, 197] width 62 height 24
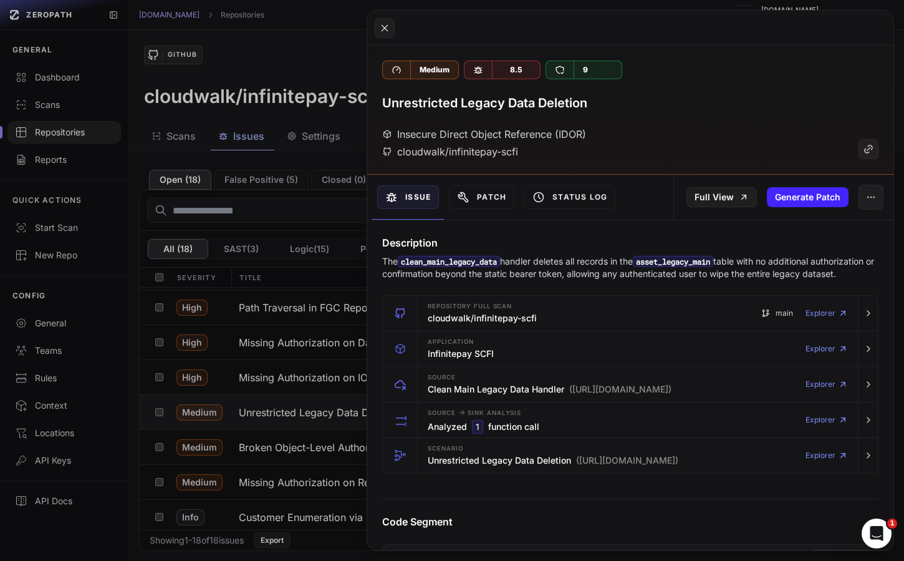
click at [483, 264] on code "clean_main_legacy_data" at bounding box center [449, 261] width 102 height 11
copy code "clean_main_legacy_data"
click at [341, 330] on button at bounding box center [452, 280] width 904 height 561
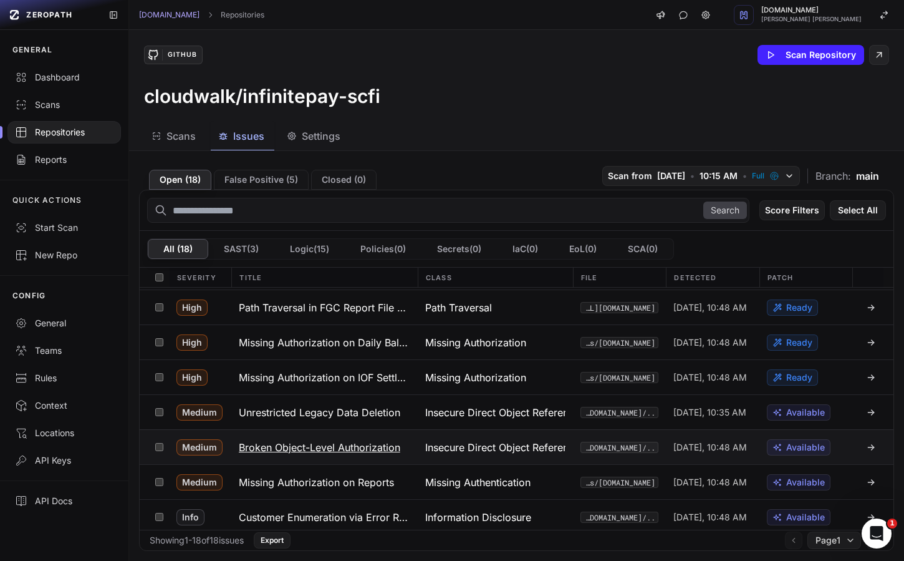
click at [344, 452] on h3 "Broken Object-Level Authorization" at bounding box center [320, 447] width 162 height 15
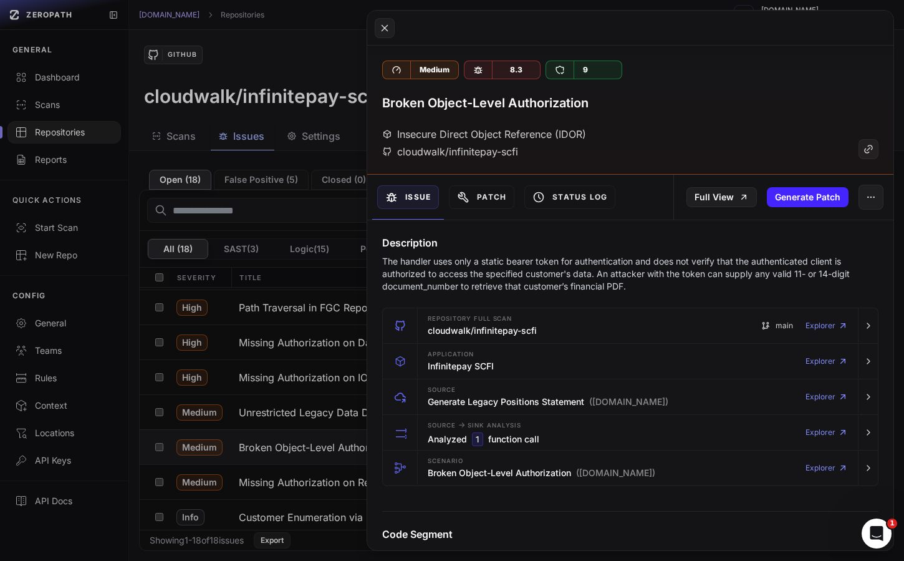
click at [291, 457] on button at bounding box center [452, 280] width 904 height 561
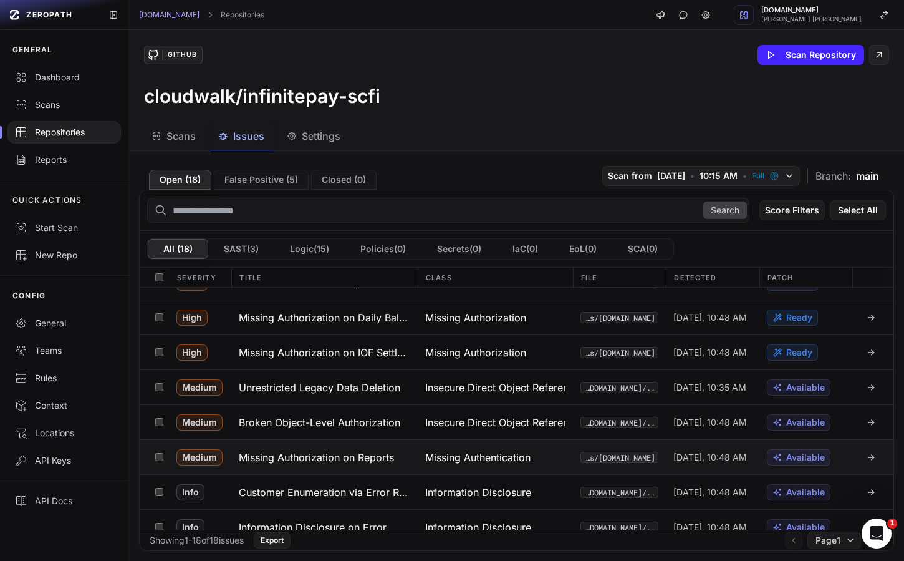
scroll to position [386, 0]
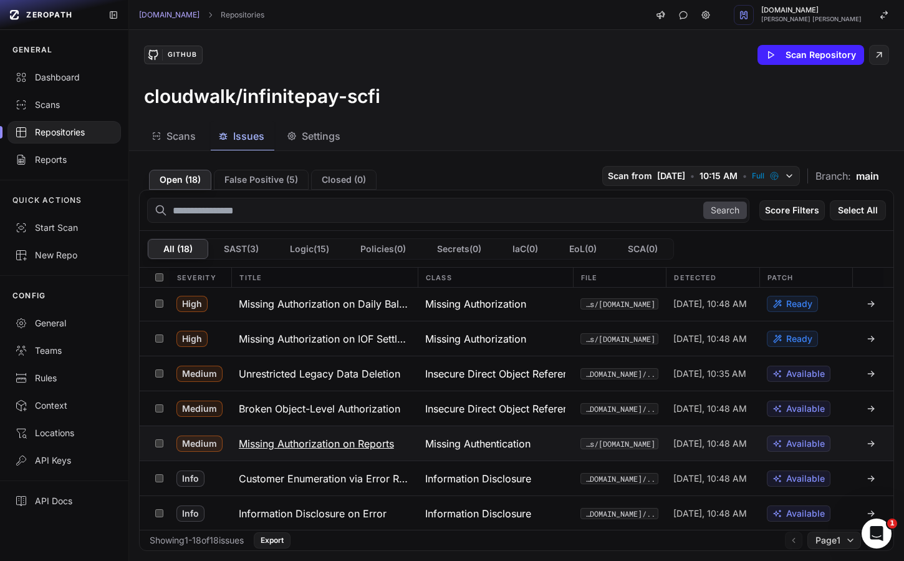
click at [329, 440] on h3 "Missing Authorization on Reports" at bounding box center [316, 443] width 155 height 15
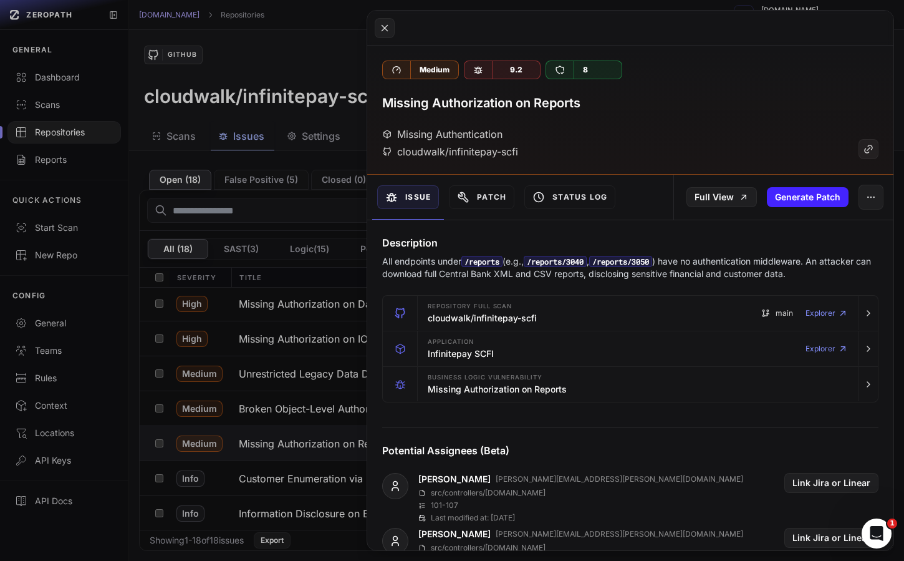
click at [327, 420] on button at bounding box center [452, 280] width 904 height 561
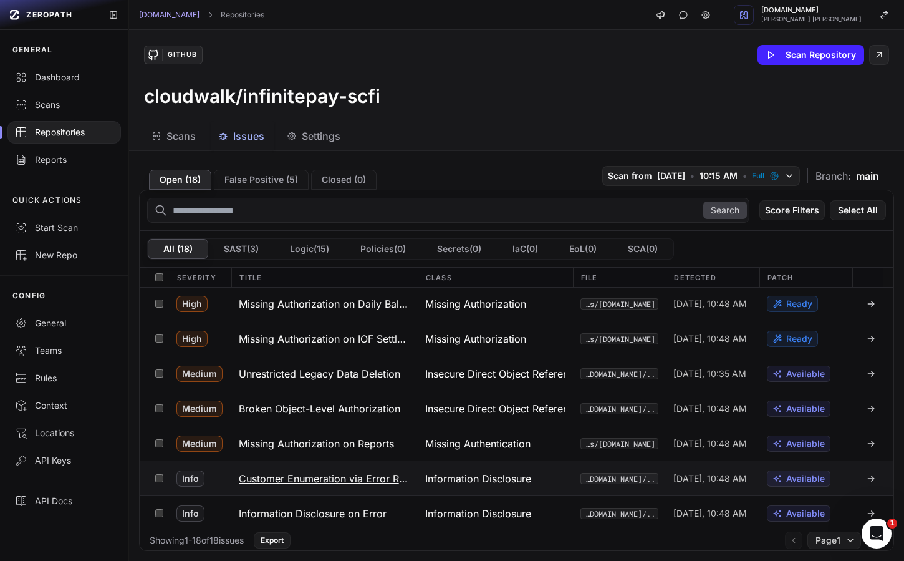
click at [332, 477] on h3 "Customer Enumeration via Error Responses" at bounding box center [325, 478] width 172 height 15
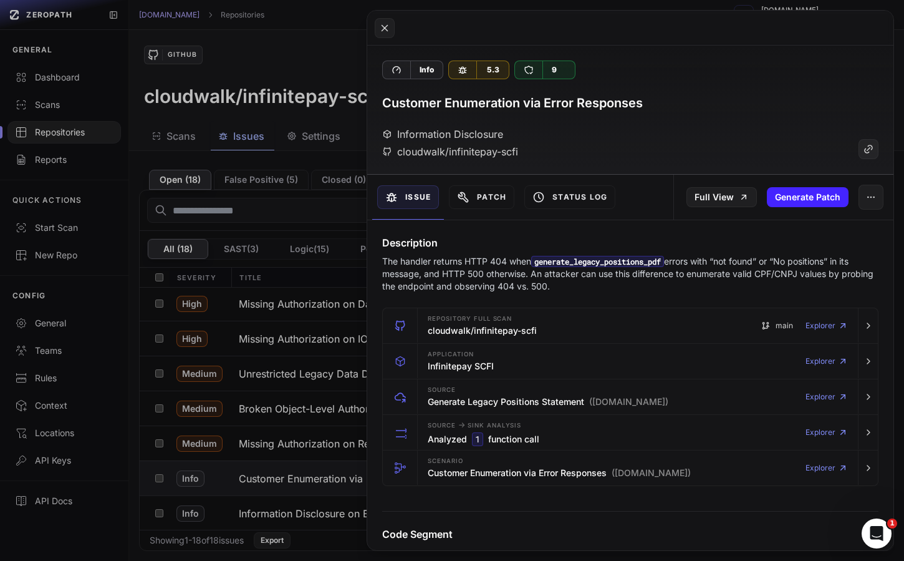
drag, startPoint x: 563, startPoint y: 284, endPoint x: 383, endPoint y: 256, distance: 181.9
click at [383, 256] on p "The handler returns HTTP 404 when generate_legacy_positions_pdf errors with “no…" at bounding box center [630, 273] width 497 height 37
copy p "The handler returns HTTP 404 when generate_legacy_positions_pdf errors with “no…"
drag, startPoint x: 430, startPoint y: 404, endPoint x: 544, endPoint y: 264, distance: 180.5
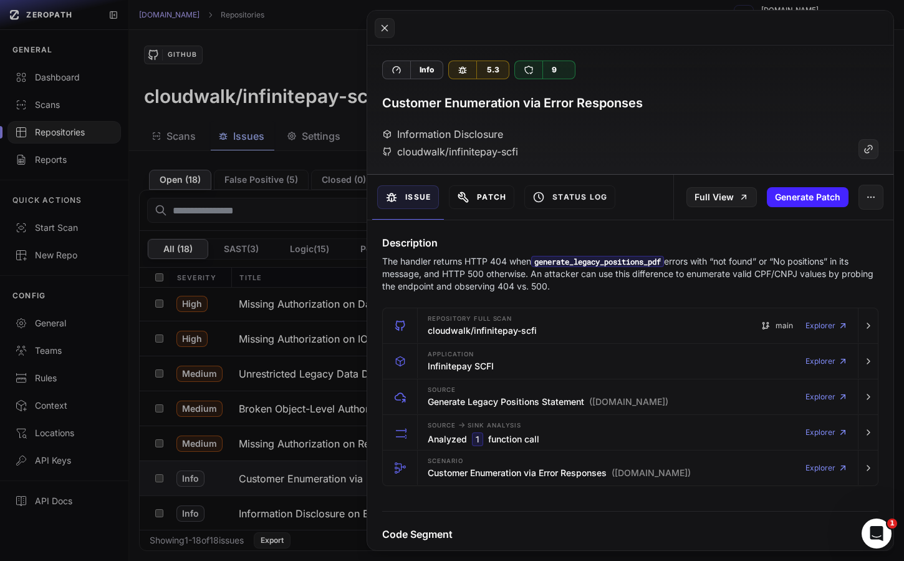
click at [505, 202] on button "Patch" at bounding box center [481, 197] width 65 height 24
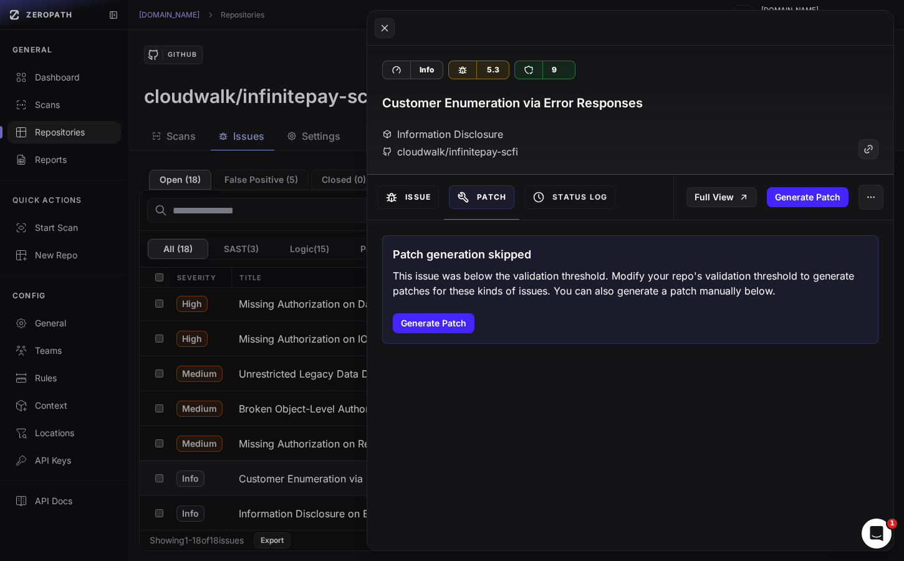
click at [436, 200] on button "Issue" at bounding box center [408, 197] width 62 height 24
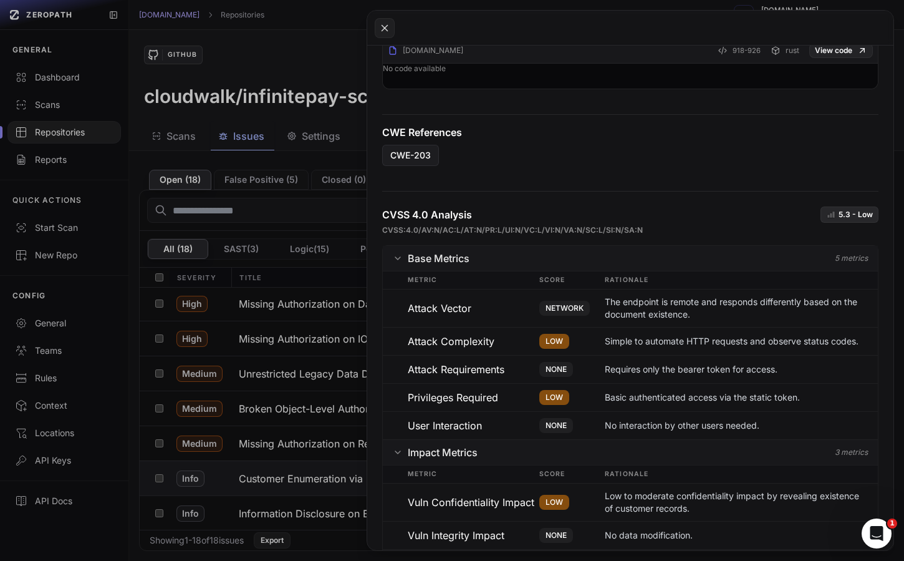
scroll to position [561, 0]
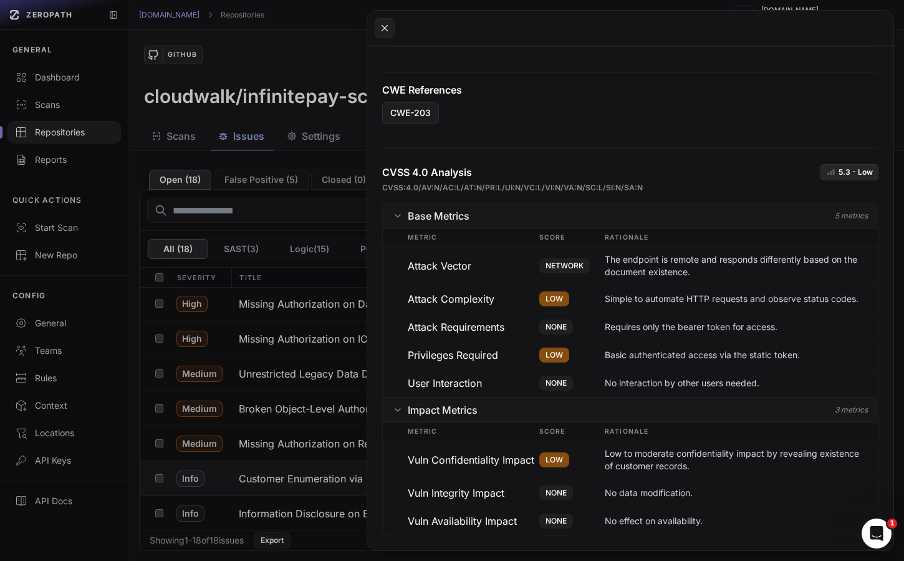
click at [311, 432] on button at bounding box center [452, 280] width 904 height 561
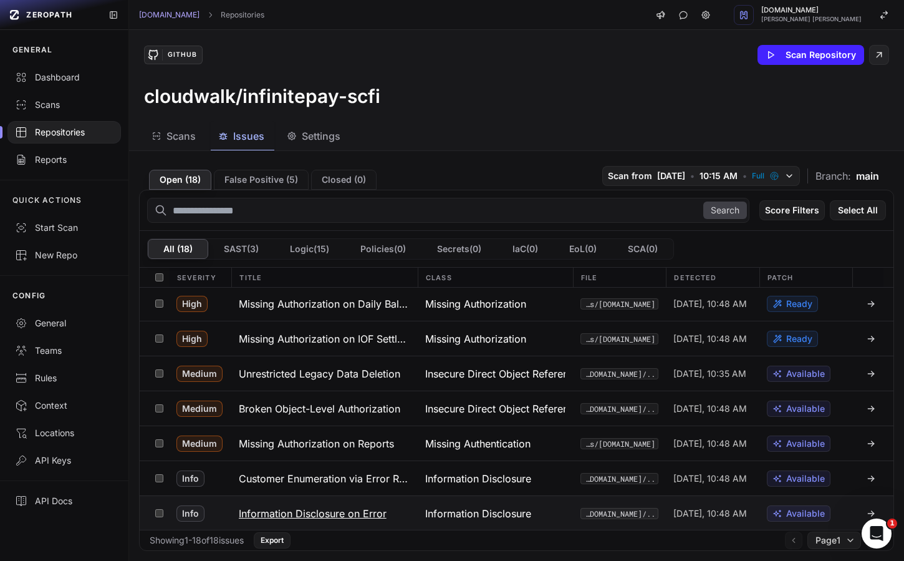
click at [333, 513] on h3 "Information Disclosure on Error" at bounding box center [313, 513] width 148 height 15
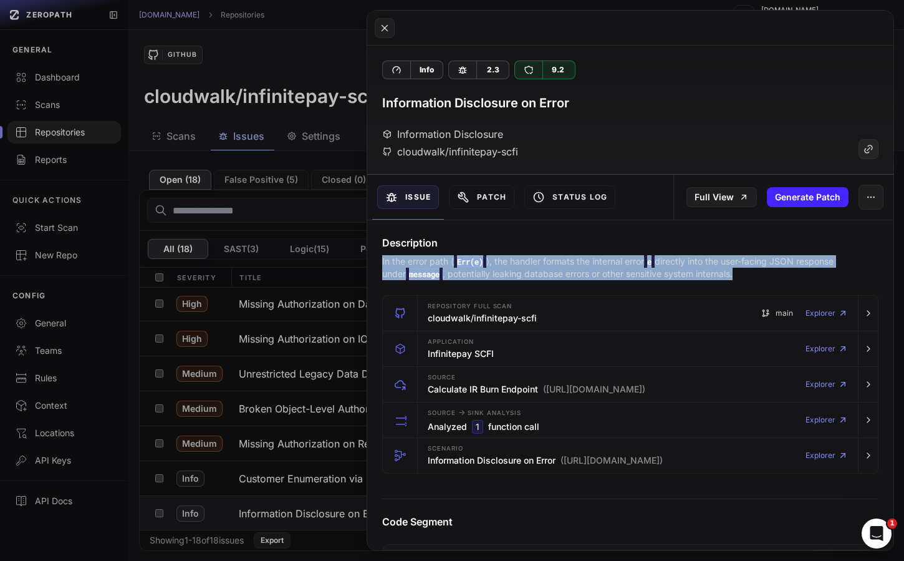
drag, startPoint x: 730, startPoint y: 279, endPoint x: 382, endPoint y: 259, distance: 348.6
click at [382, 259] on p "In the error path ( Err(e) ), the handler formats the internal error e directly…" at bounding box center [630, 267] width 497 height 25
copy p "In the error path ( Err(e) ), the handler formats the internal error e directly…"
drag, startPoint x: 591, startPoint y: 391, endPoint x: 430, endPoint y: 381, distance: 161.3
click at [430, 381] on div "Source Calculate IR Burn Endpoint (ir_burn.rs) Explorer" at bounding box center [638, 384] width 430 height 35
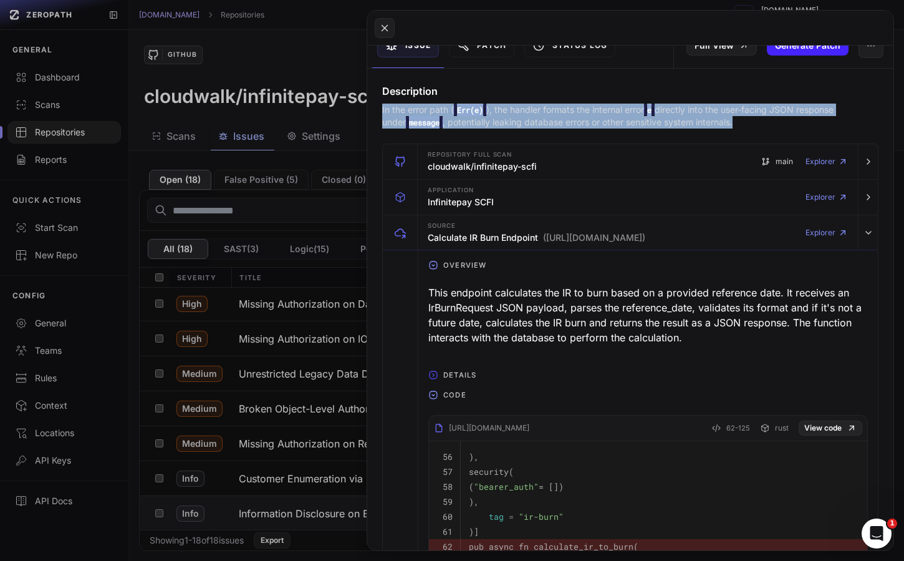
scroll to position [147, 0]
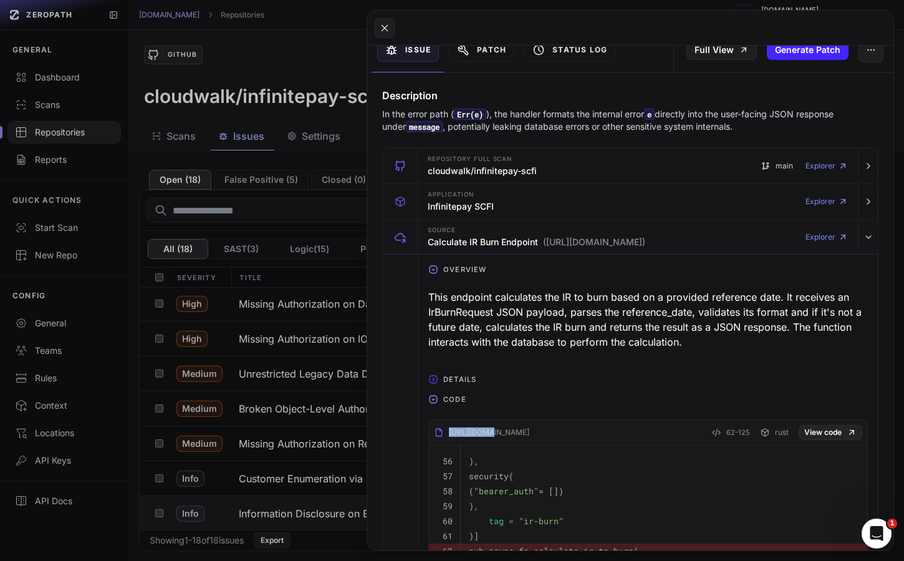
click at [482, 430] on div "ir_burn.rs 62-125 rust View code" at bounding box center [648, 435] width 439 height 21
copy div "ir_burn.rs"
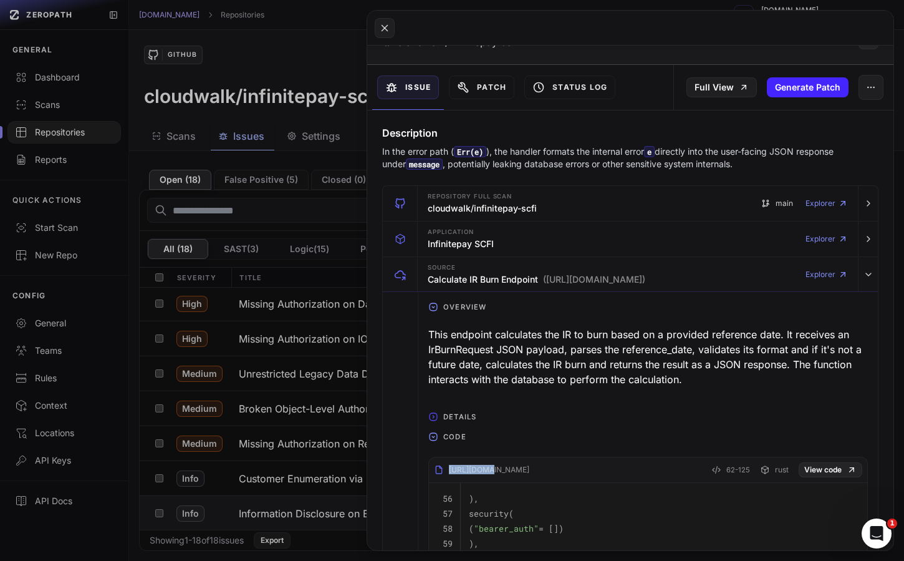
scroll to position [81, 0]
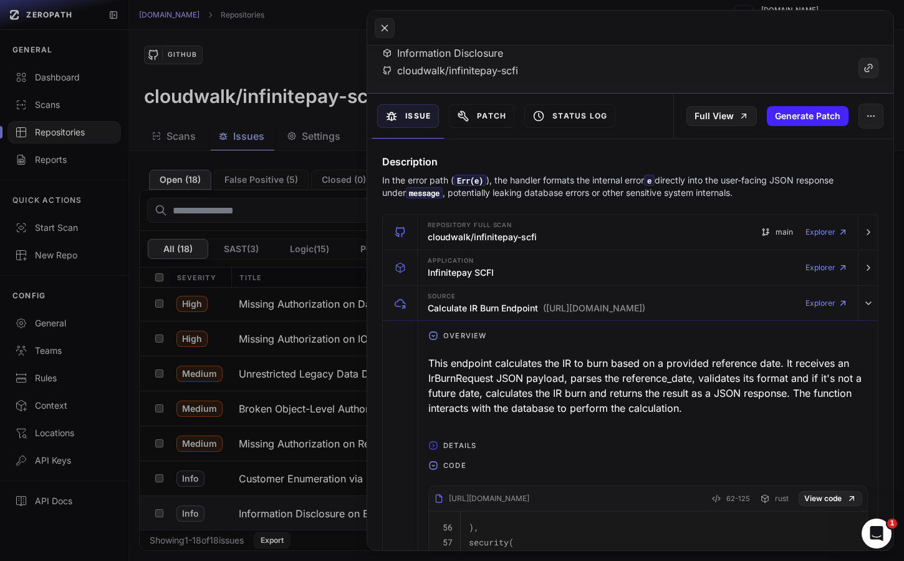
click at [465, 181] on code "Err(e)" at bounding box center [470, 180] width 32 height 11
drag, startPoint x: 465, startPoint y: 181, endPoint x: 483, endPoint y: 182, distance: 18.1
click at [482, 182] on code "Err(e)" at bounding box center [470, 180] width 32 height 11
click at [307, 220] on button at bounding box center [452, 280] width 904 height 561
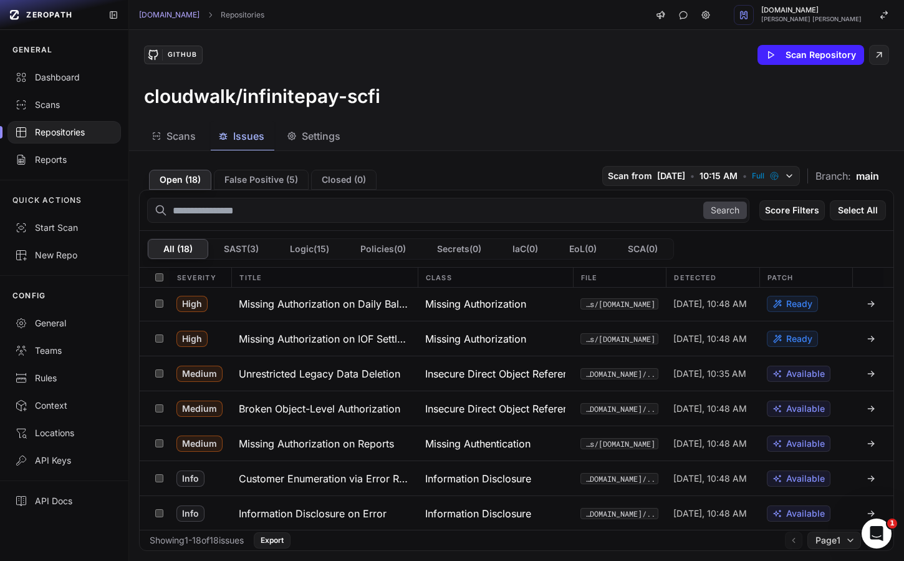
click at [184, 136] on span "Scans" at bounding box center [181, 135] width 29 height 15
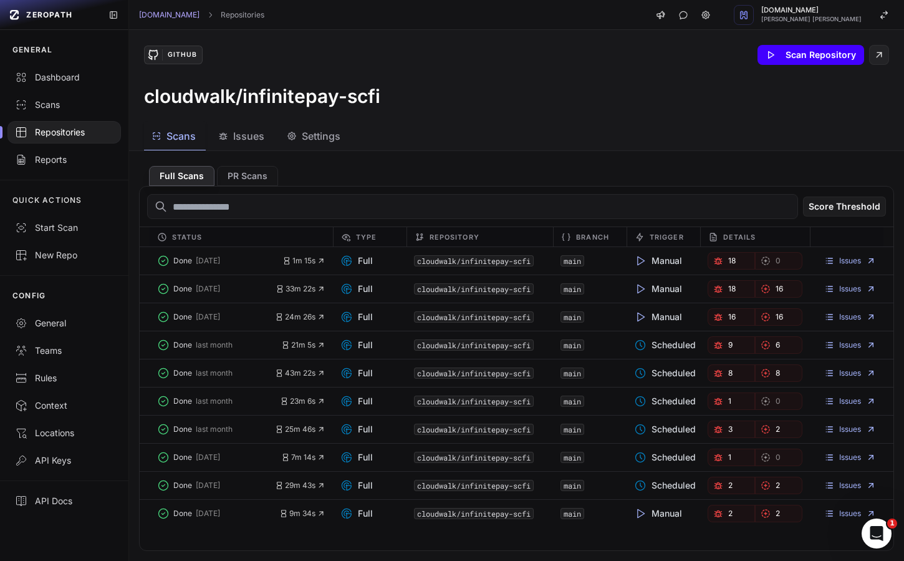
click at [742, 59] on button "Scan Repository" at bounding box center [811, 55] width 107 height 20
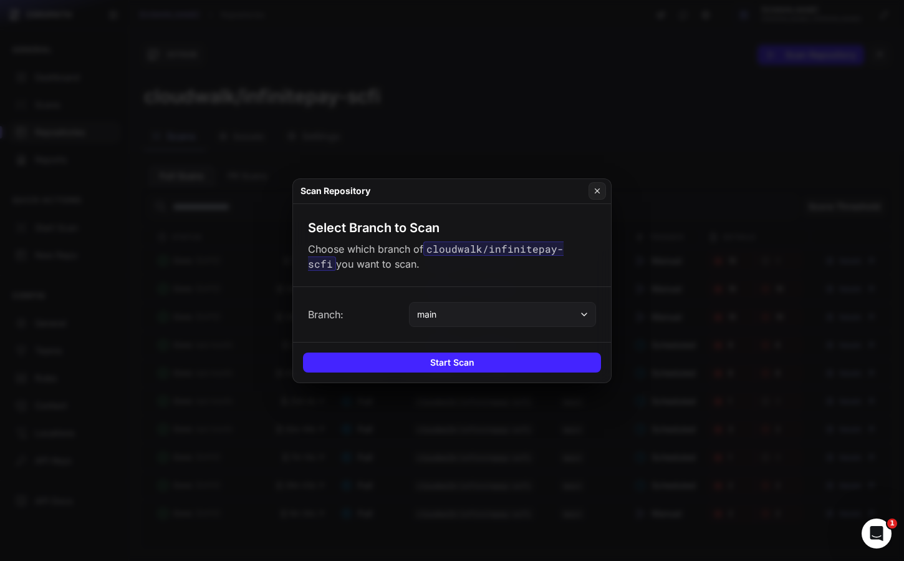
click at [500, 311] on button "main" at bounding box center [502, 314] width 187 height 25
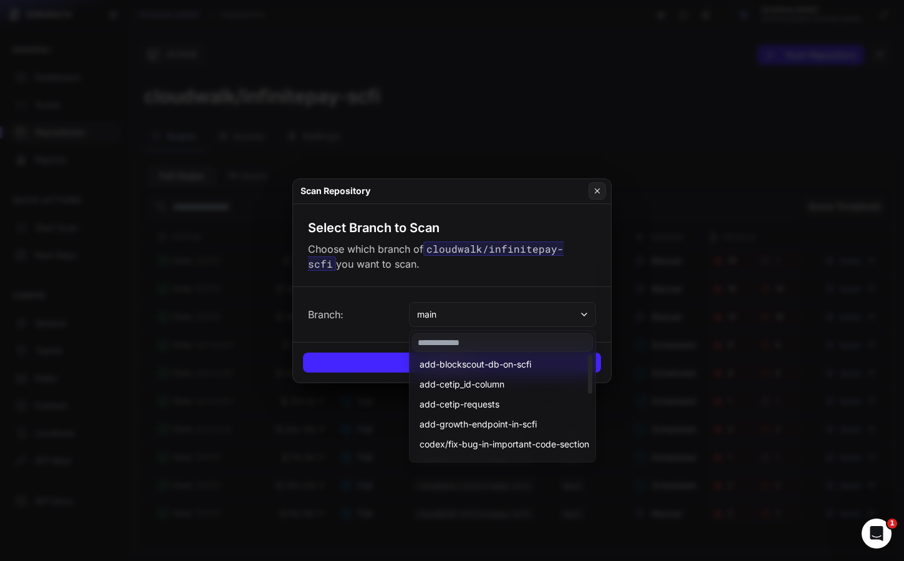
click at [494, 346] on input at bounding box center [502, 342] width 181 height 19
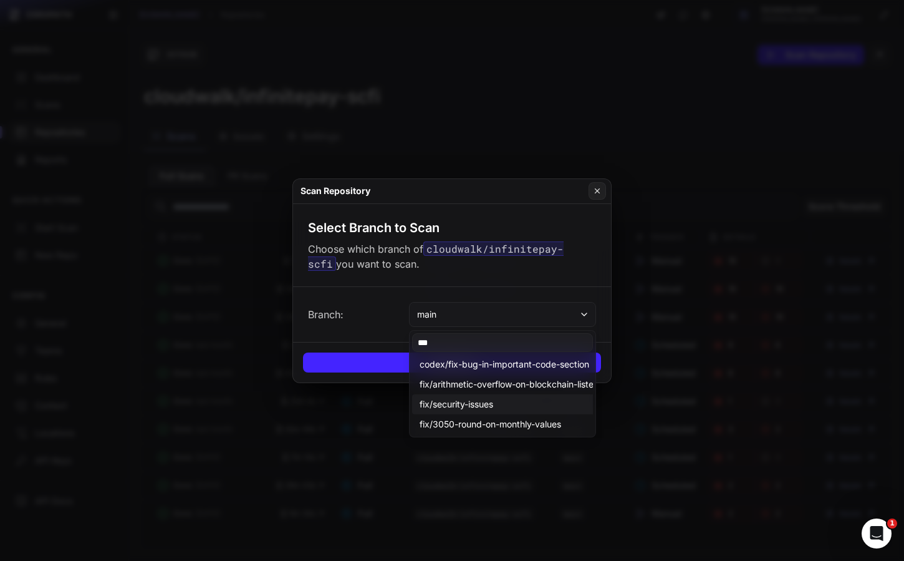
type input "***"
click at [492, 407] on span "fix/security-issues" at bounding box center [457, 404] width 74 height 12
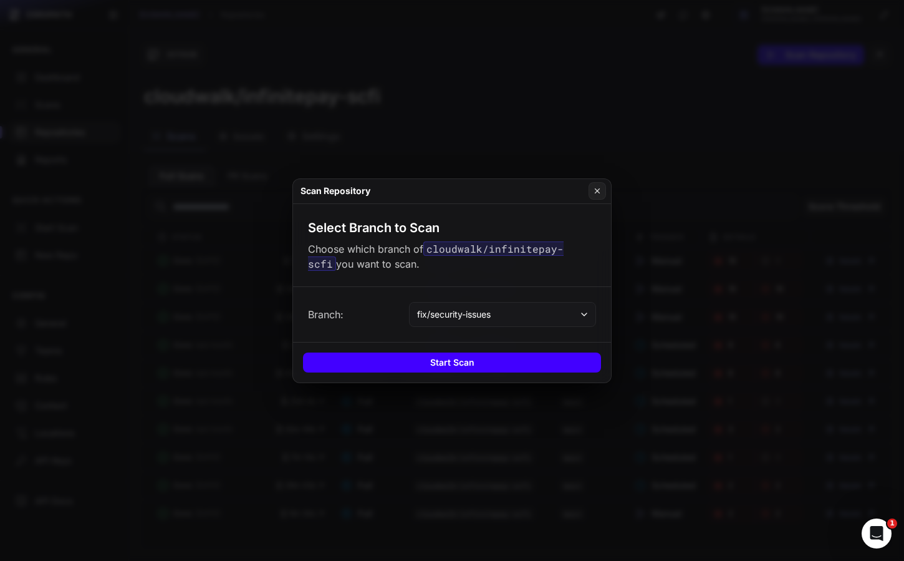
click at [493, 367] on button "Start Scan" at bounding box center [452, 362] width 298 height 20
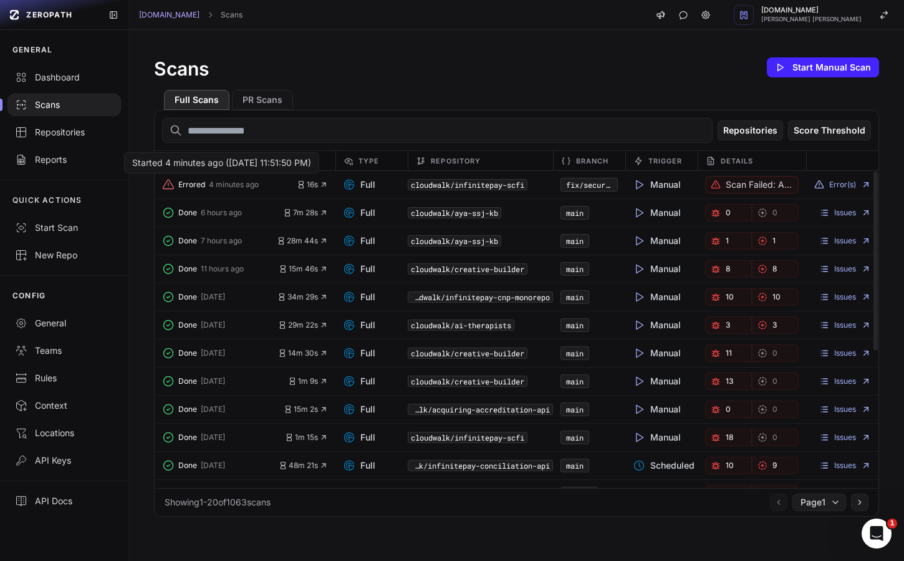
click at [188, 186] on span "Errored" at bounding box center [191, 185] width 27 height 10
click at [745, 187] on p "Scan failed: An unknown error occurred. We're investigating it." at bounding box center [759, 184] width 67 height 12
click at [839, 186] on button "Error(s)" at bounding box center [843, 185] width 57 height 10
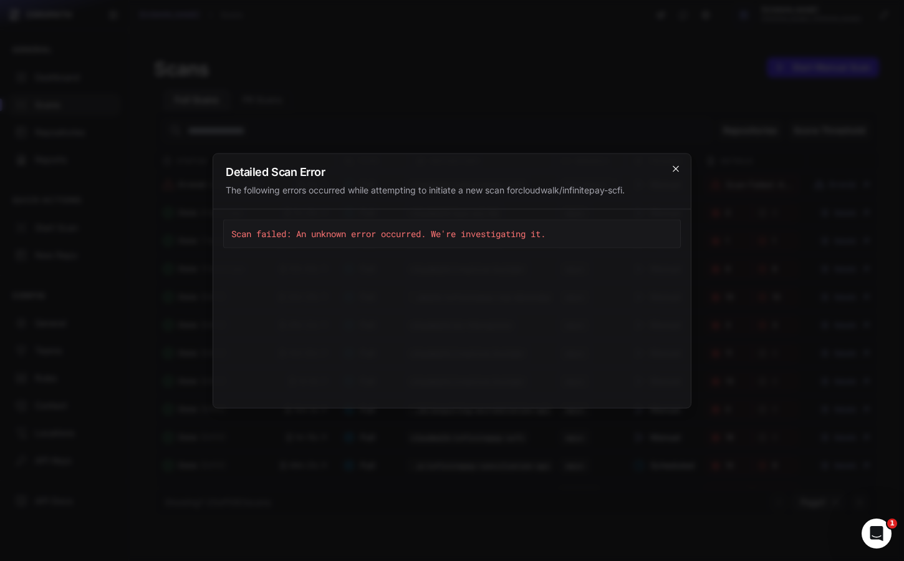
click at [677, 170] on icon "cross 2," at bounding box center [676, 168] width 6 height 6
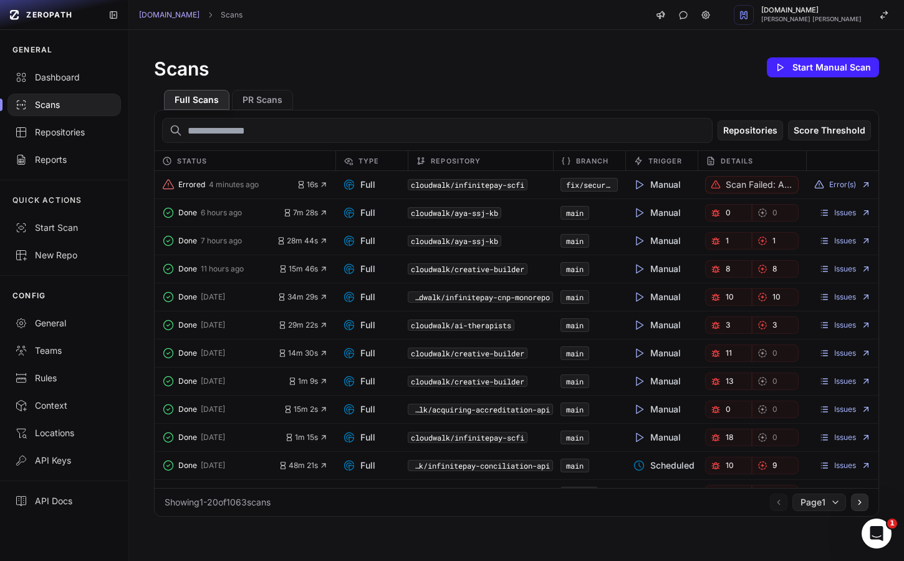
click at [863, 507] on button at bounding box center [859, 501] width 17 height 17
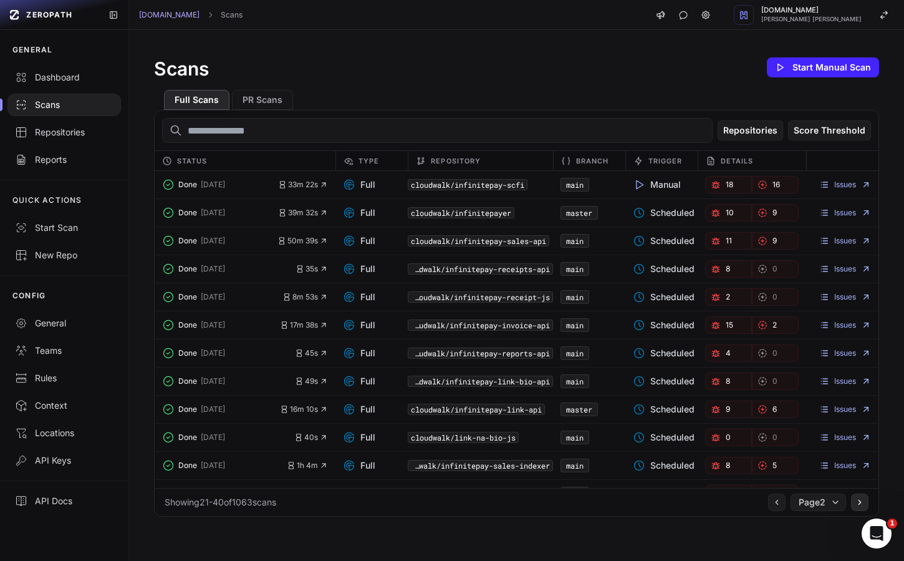
click at [862, 507] on button at bounding box center [859, 501] width 17 height 17
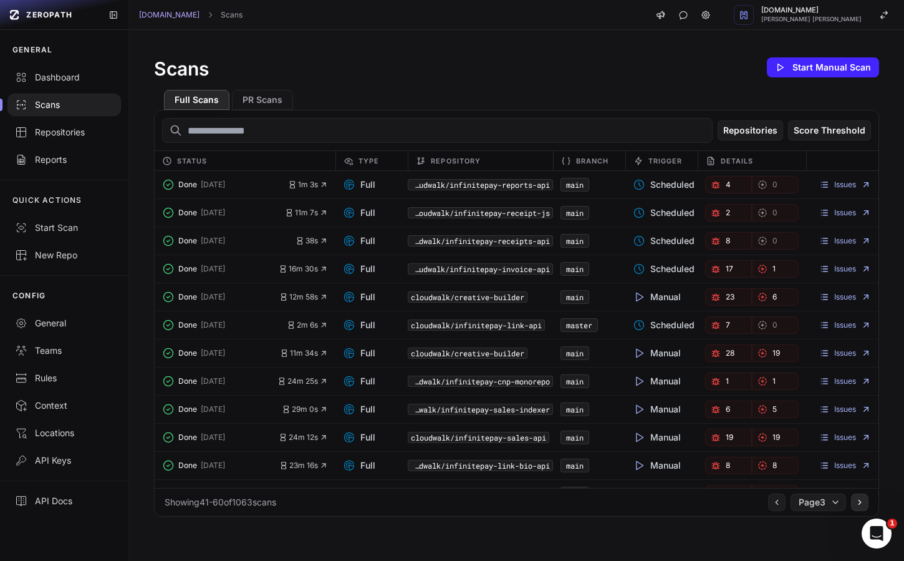
click at [862, 507] on button at bounding box center [859, 501] width 17 height 17
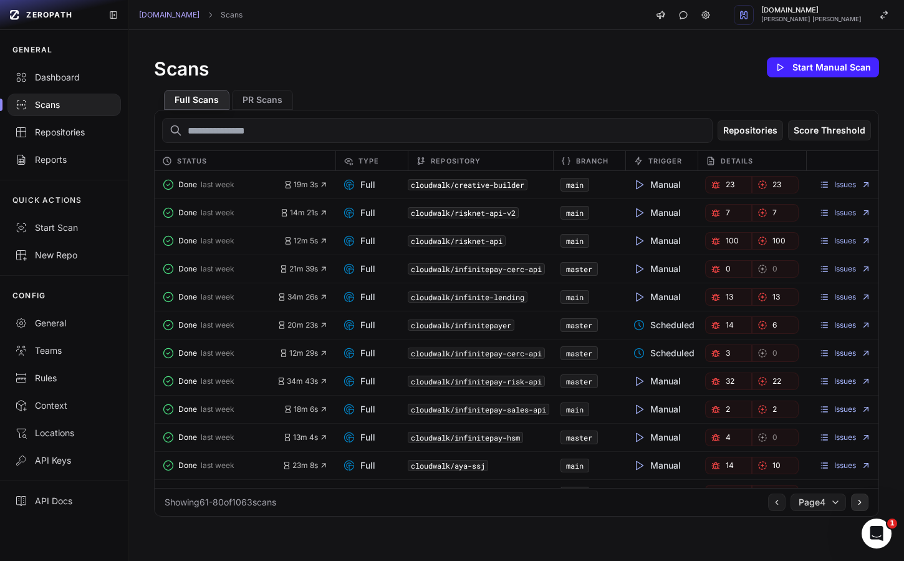
click at [862, 507] on button at bounding box center [859, 501] width 17 height 17
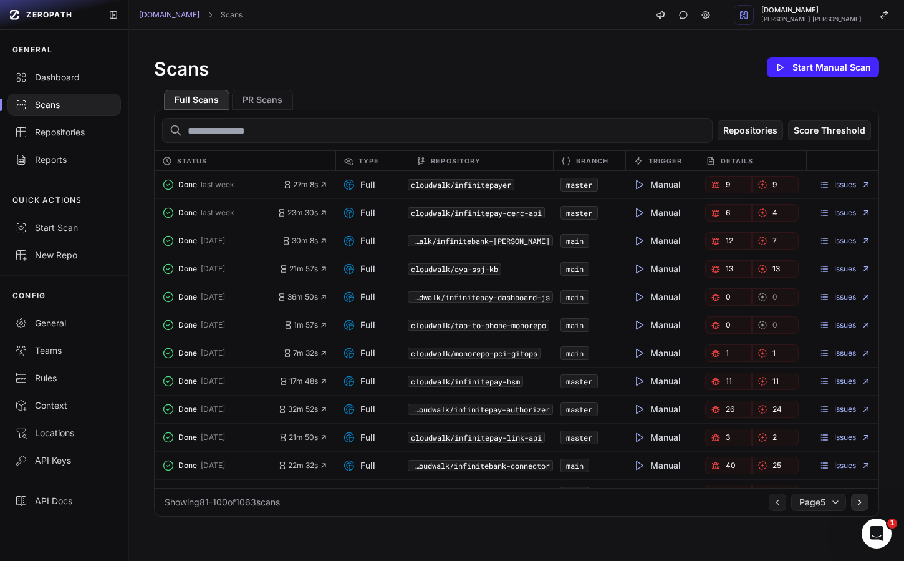
click at [862, 507] on button at bounding box center [859, 501] width 17 height 17
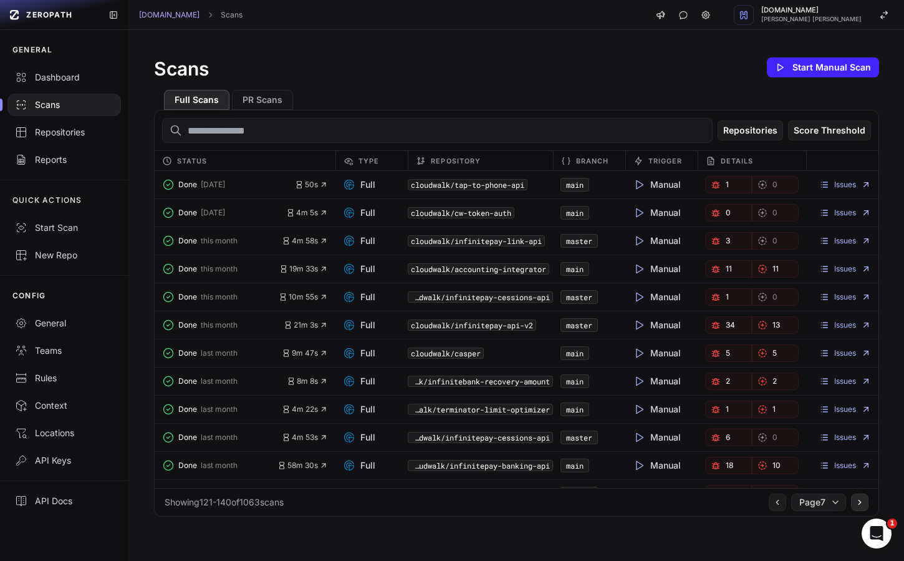
click at [862, 507] on button at bounding box center [859, 501] width 17 height 17
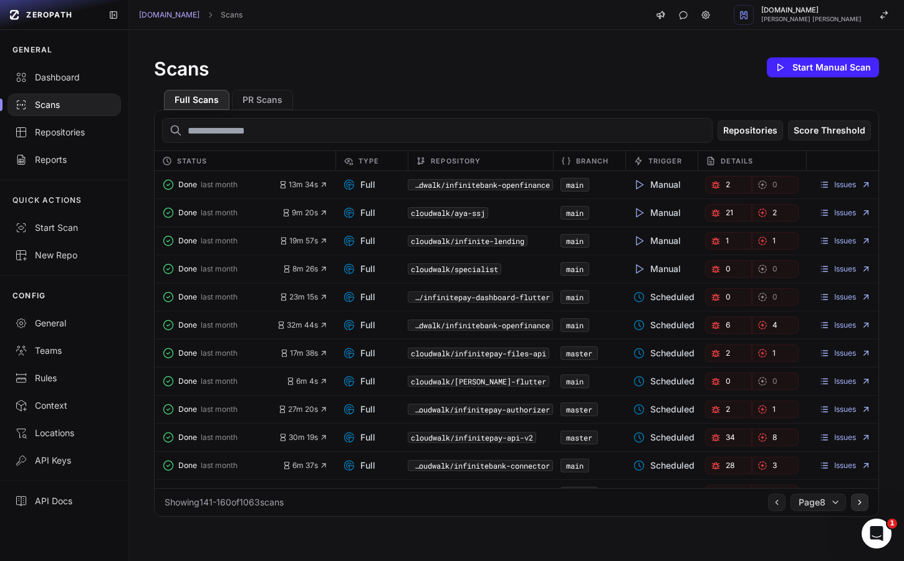
click at [862, 507] on button at bounding box center [859, 501] width 17 height 17
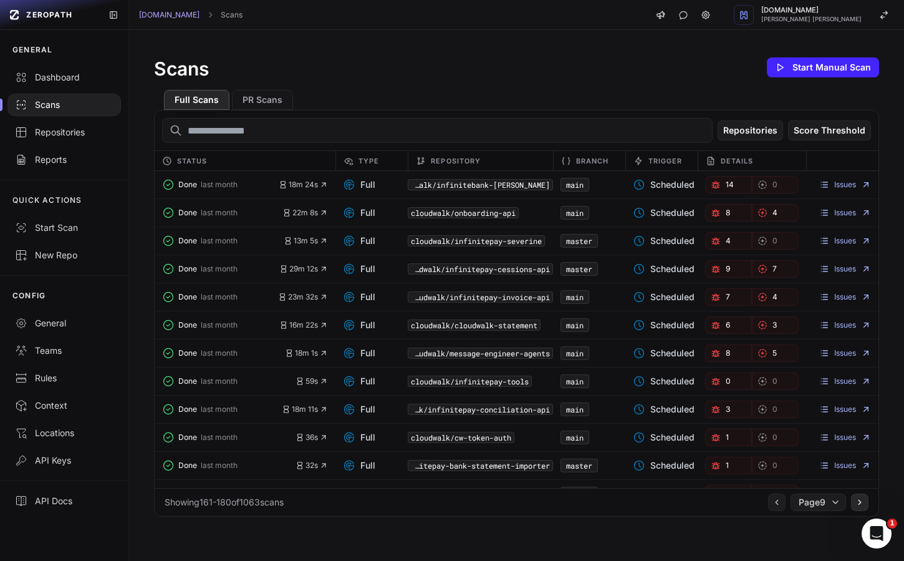
click at [862, 507] on button at bounding box center [859, 501] width 17 height 17
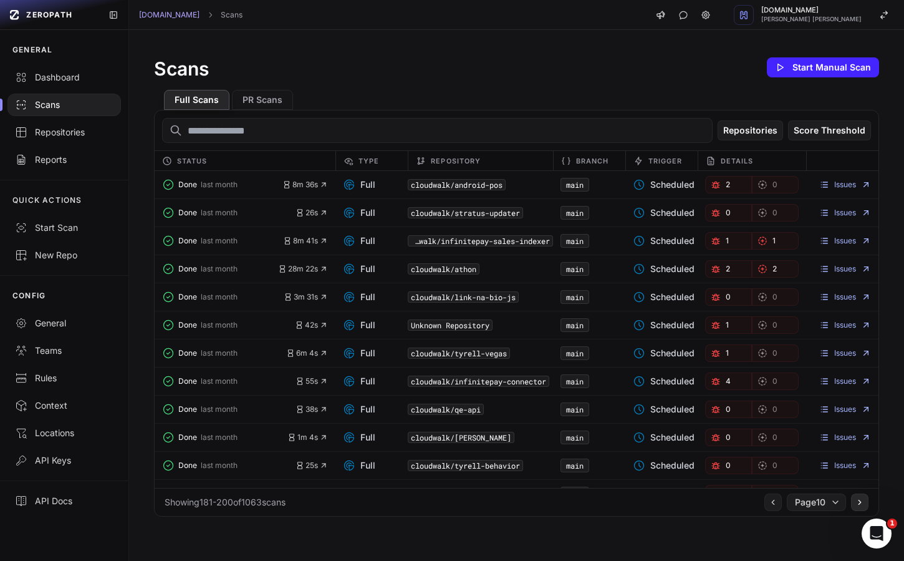
click at [862, 507] on button at bounding box center [859, 501] width 17 height 17
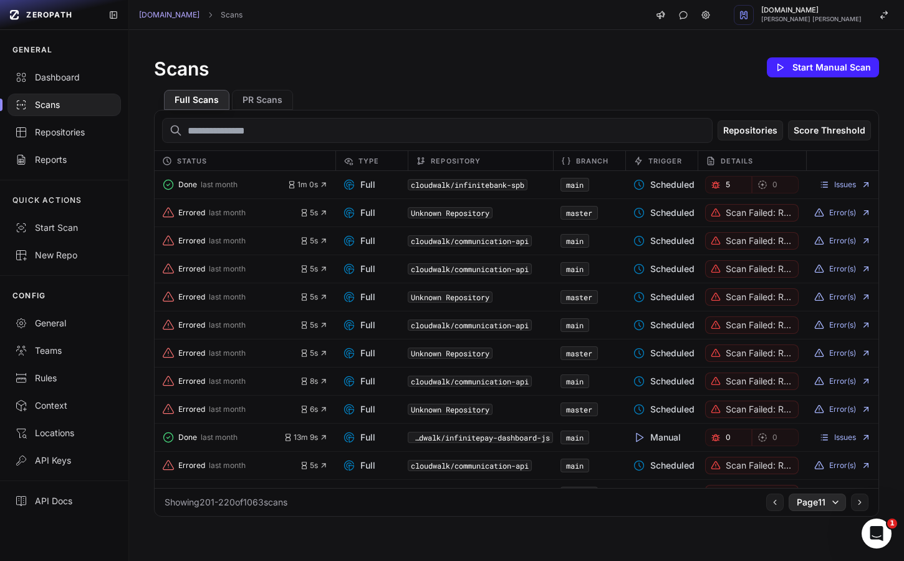
click at [809, 503] on span "Page 11" at bounding box center [811, 502] width 29 height 12
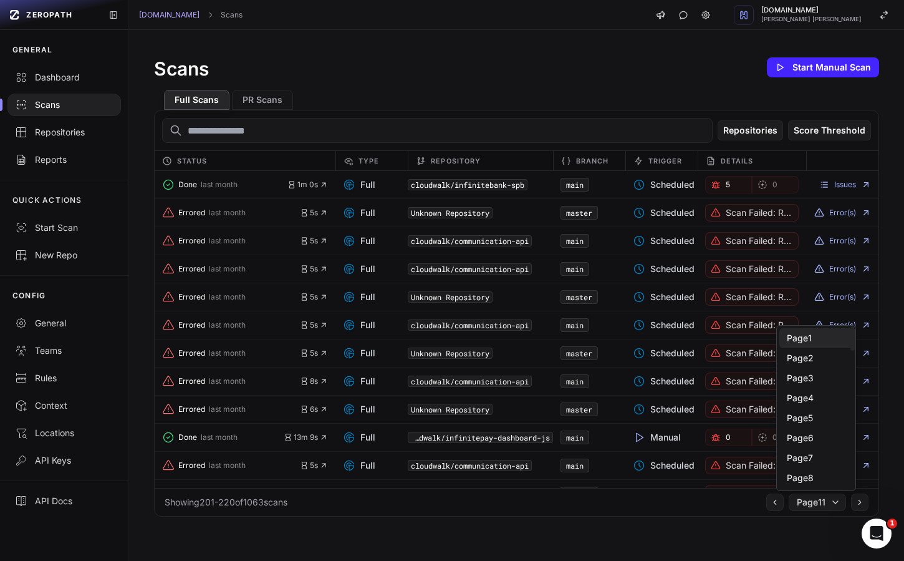
click at [815, 337] on div "Page 1" at bounding box center [817, 338] width 74 height 20
